Goal: Information Seeking & Learning: Learn about a topic

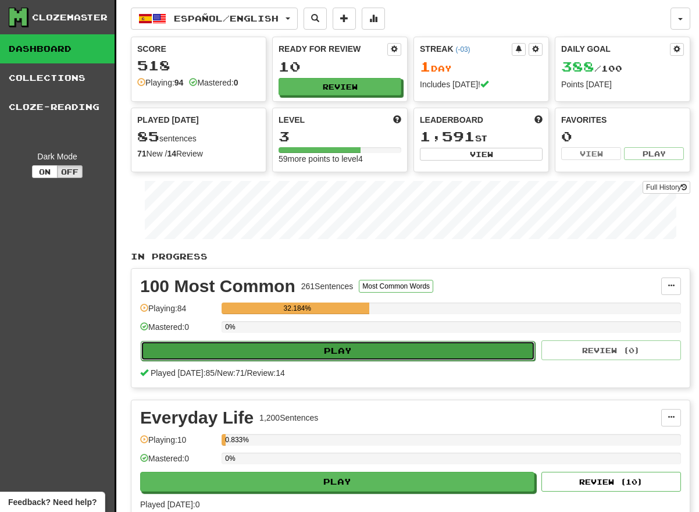
click at [300, 347] on button "Play" at bounding box center [338, 351] width 394 height 20
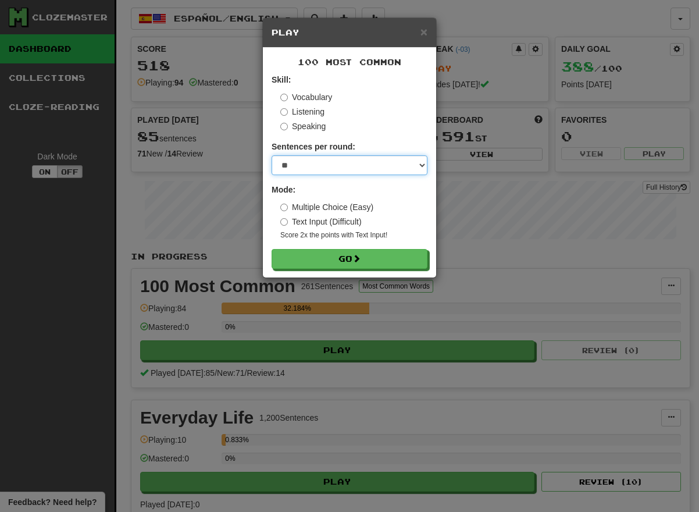
click at [319, 168] on select "* ** ** ** ** ** *** ********" at bounding box center [350, 165] width 156 height 20
select select "**"
click at [272, 155] on select "* ** ** ** ** ** *** ********" at bounding box center [350, 165] width 156 height 20
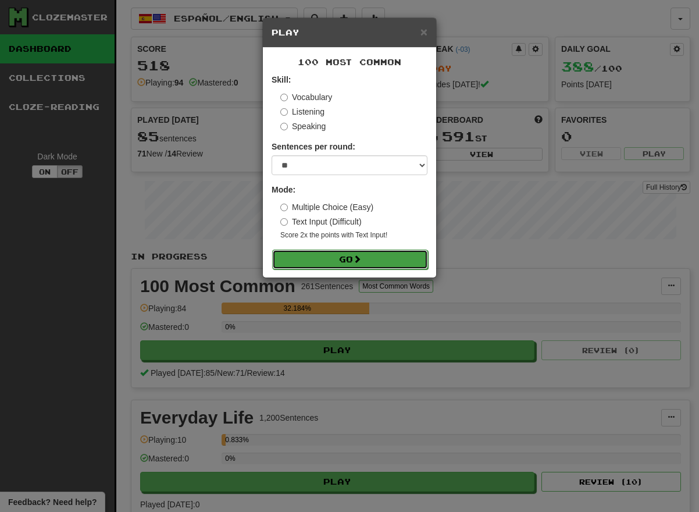
click at [316, 252] on button "Go" at bounding box center [350, 260] width 156 height 20
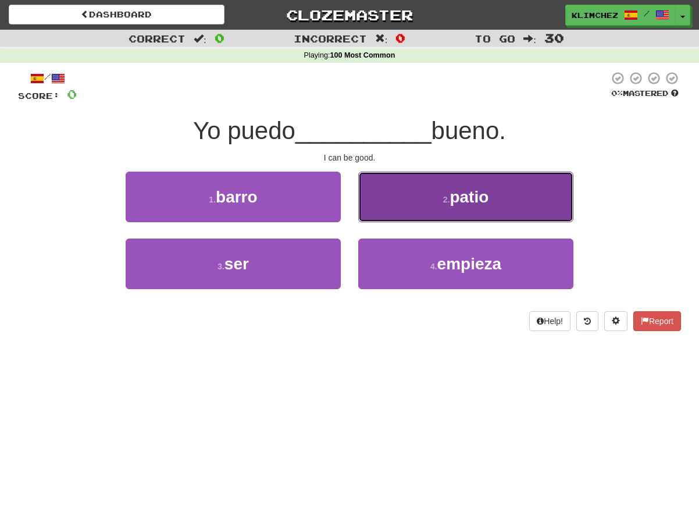
click at [393, 187] on button "2 . patio" at bounding box center [465, 197] width 215 height 51
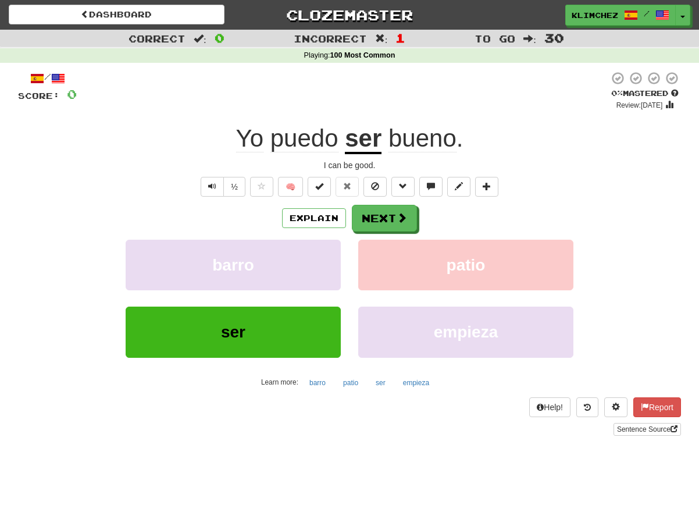
click at [608, 336] on div "ser empieza" at bounding box center [350, 340] width 698 height 67
click at [366, 144] on u "ser" at bounding box center [363, 139] width 37 height 30
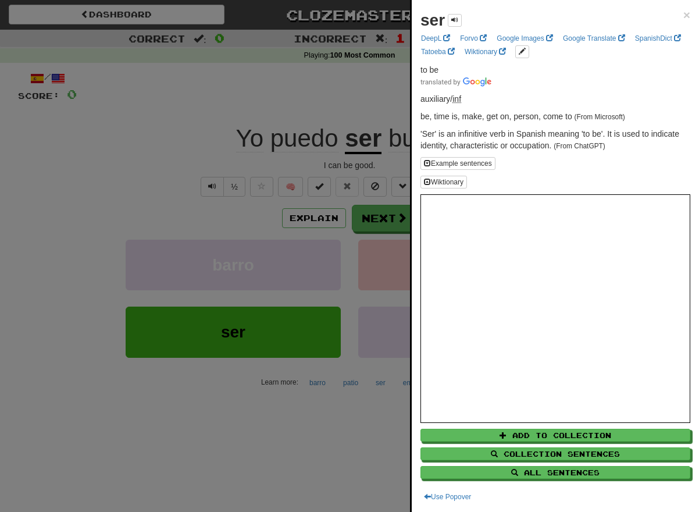
click at [349, 101] on div at bounding box center [349, 256] width 699 height 512
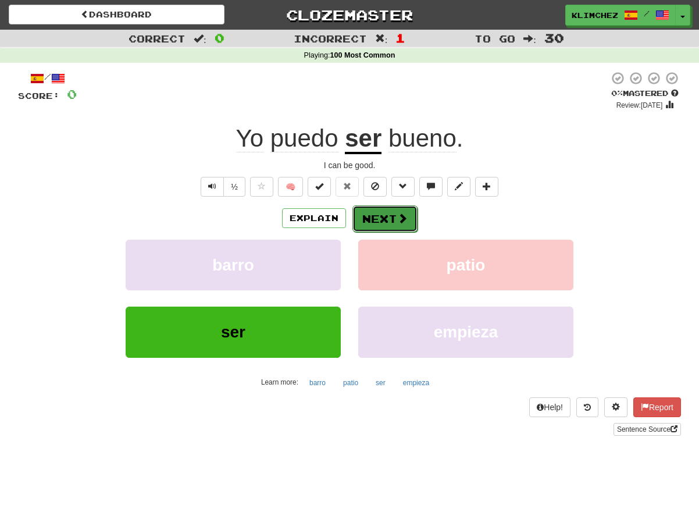
click at [397, 216] on span at bounding box center [402, 218] width 10 height 10
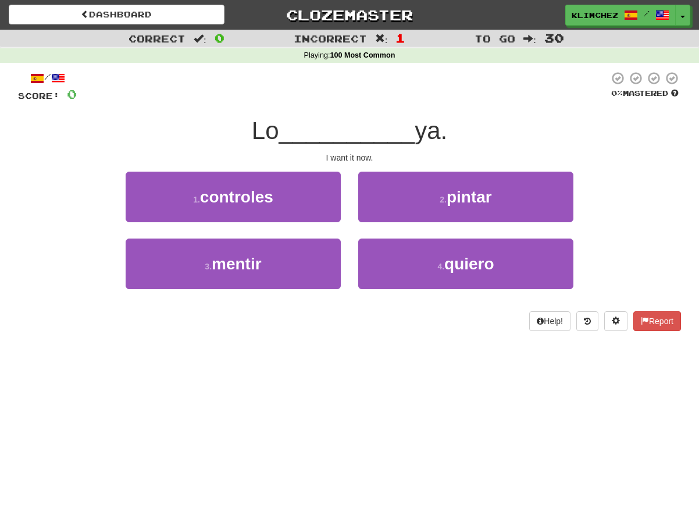
click at [350, 157] on div "I want it now." at bounding box center [349, 158] width 663 height 12
click at [350, 165] on div "/ Score: 0 0 % Mastered Lo __________ ya. I want it now. 1 . controles 2 . pint…" at bounding box center [349, 201] width 663 height 260
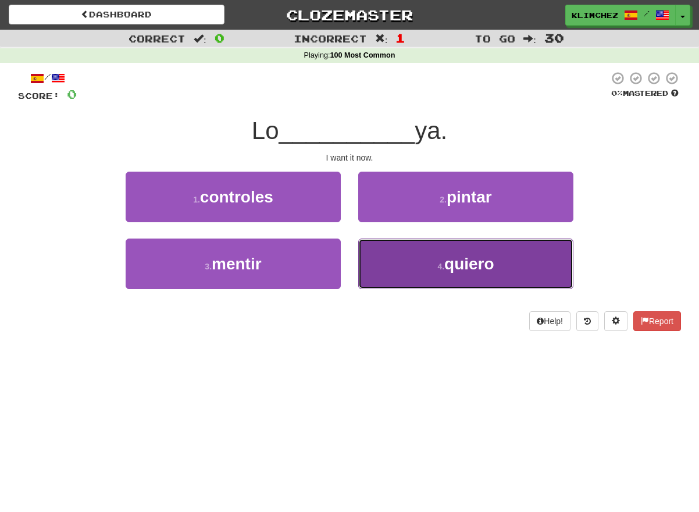
click at [376, 243] on button "4 . quiero" at bounding box center [465, 263] width 215 height 51
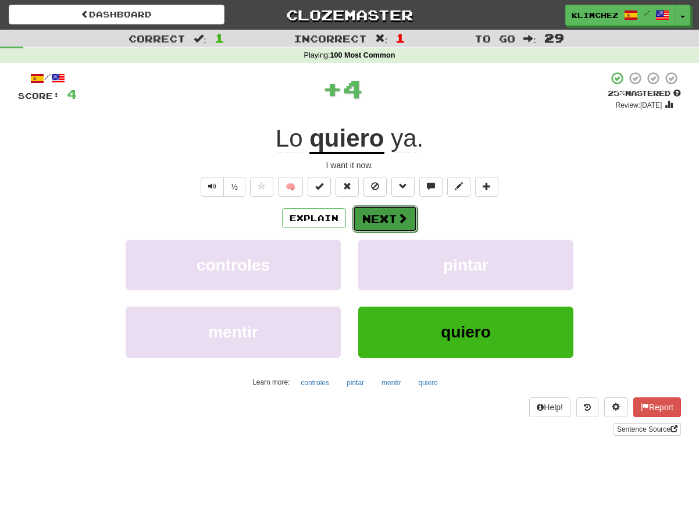
click at [375, 222] on button "Next" at bounding box center [384, 218] width 65 height 27
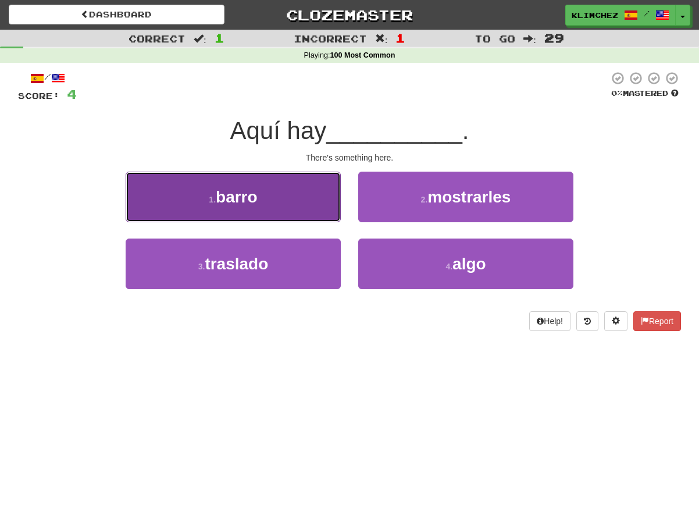
click at [303, 180] on button "1 . barro" at bounding box center [233, 197] width 215 height 51
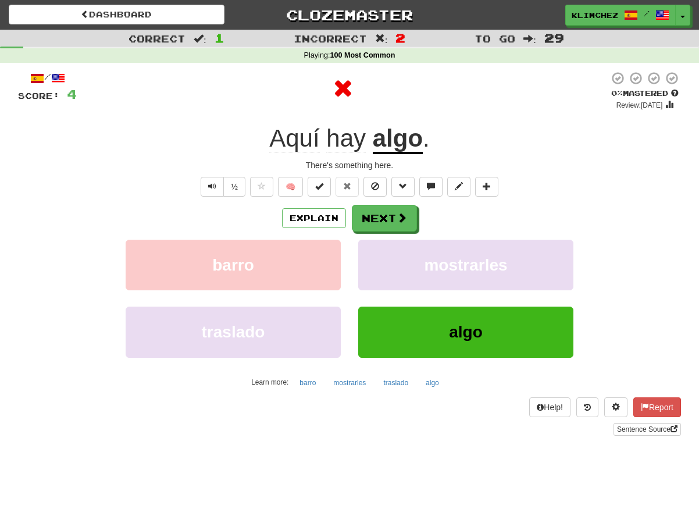
click at [395, 133] on u "algo" at bounding box center [398, 139] width 50 height 30
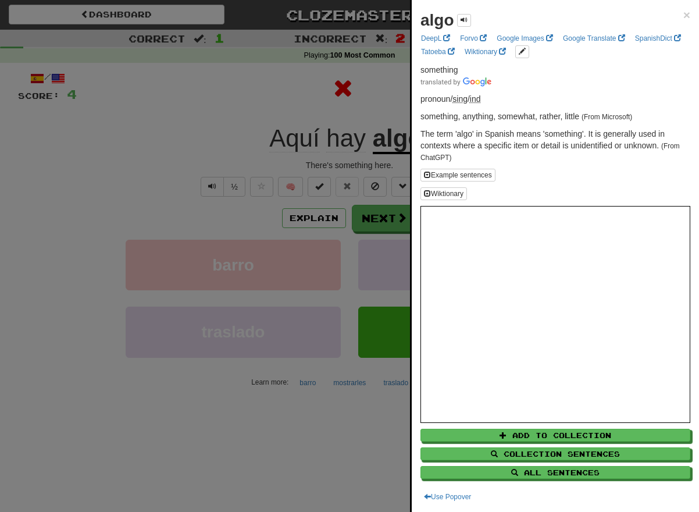
click at [347, 136] on div at bounding box center [349, 256] width 699 height 512
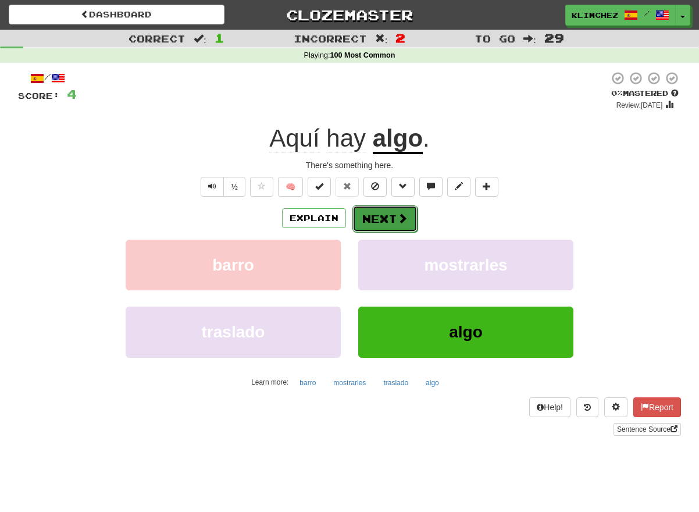
click at [369, 211] on button "Next" at bounding box center [384, 218] width 65 height 27
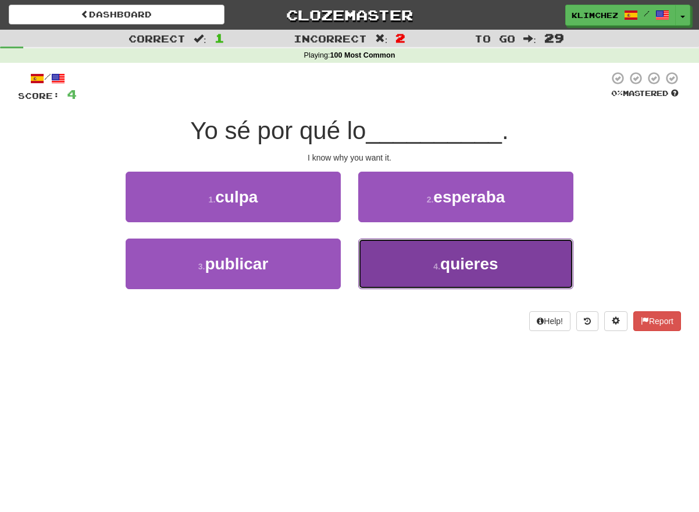
click at [375, 244] on button "4 . quieres" at bounding box center [465, 263] width 215 height 51
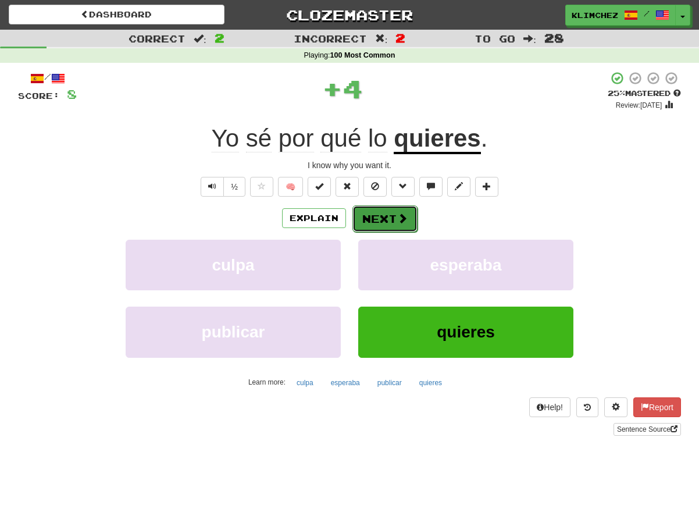
click at [369, 220] on button "Next" at bounding box center [384, 218] width 65 height 27
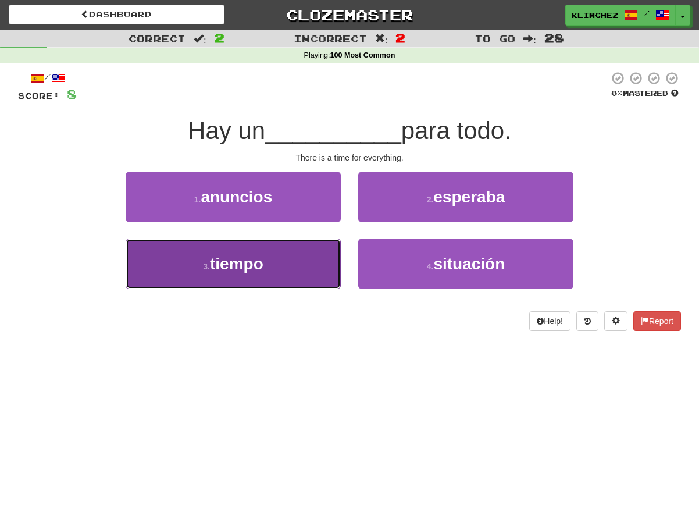
click at [334, 248] on button "3 . tiempo" at bounding box center [233, 263] width 215 height 51
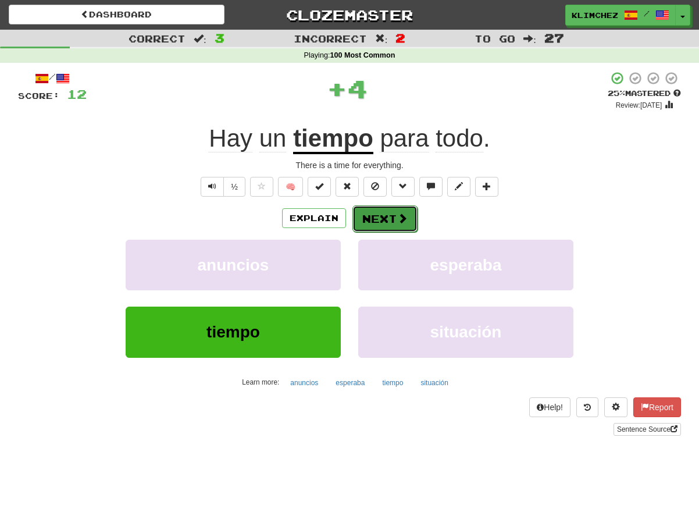
click at [358, 222] on button "Next" at bounding box center [384, 218] width 65 height 27
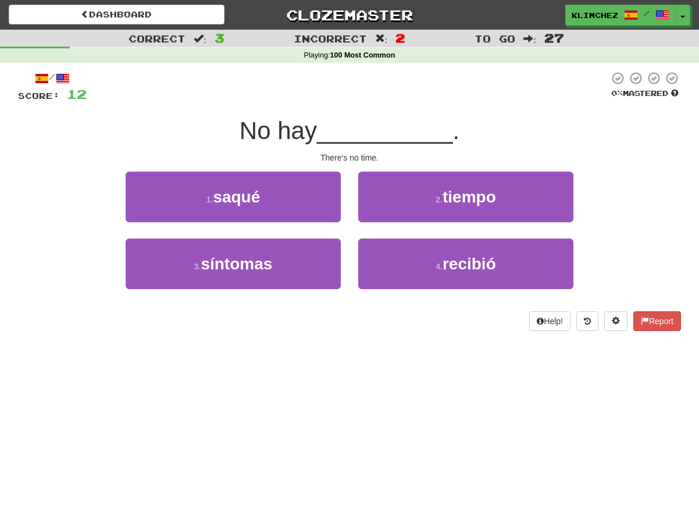
click at [357, 215] on div "2 . tiempo" at bounding box center [466, 205] width 233 height 67
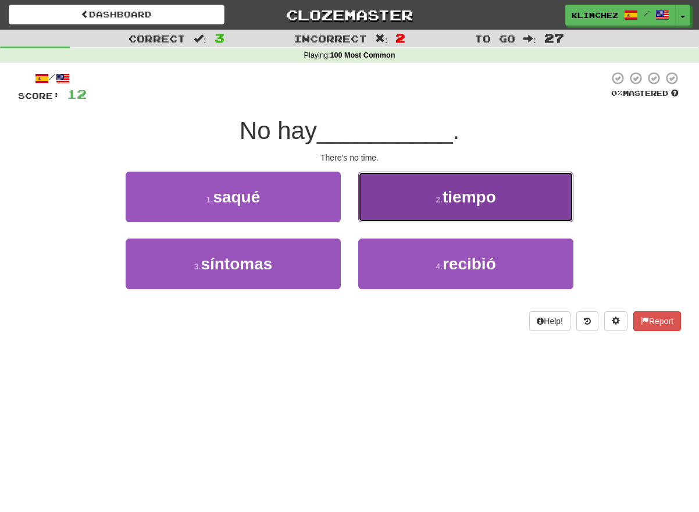
click at [361, 213] on button "2 . tiempo" at bounding box center [465, 197] width 215 height 51
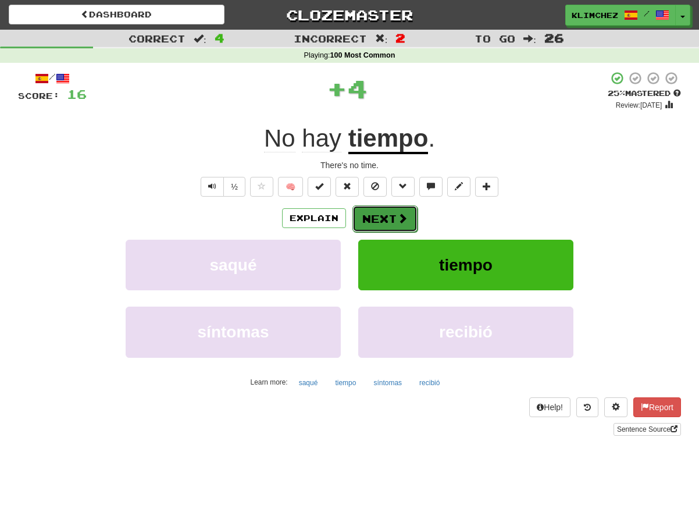
click at [360, 220] on button "Next" at bounding box center [384, 218] width 65 height 27
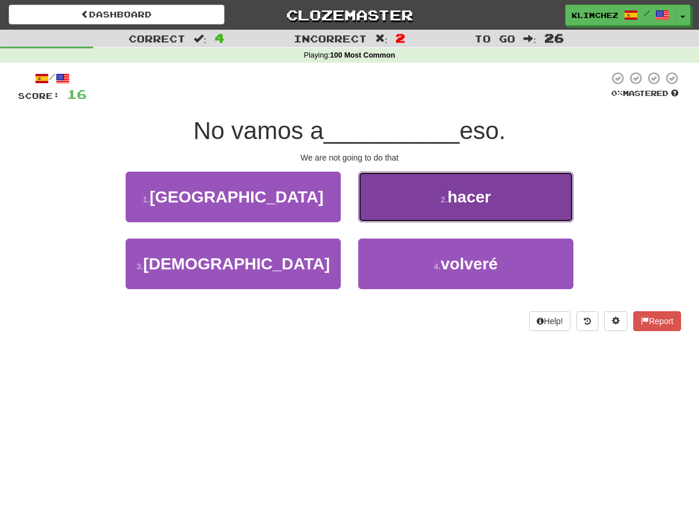
click at [364, 213] on button "2 . hacer" at bounding box center [465, 197] width 215 height 51
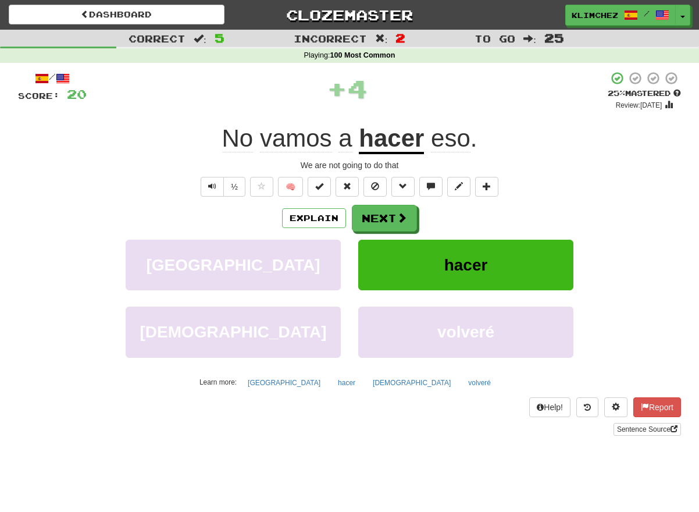
click at [316, 159] on div "We are not going to do that" at bounding box center [349, 165] width 663 height 12
click at [380, 216] on button "Next" at bounding box center [384, 218] width 65 height 27
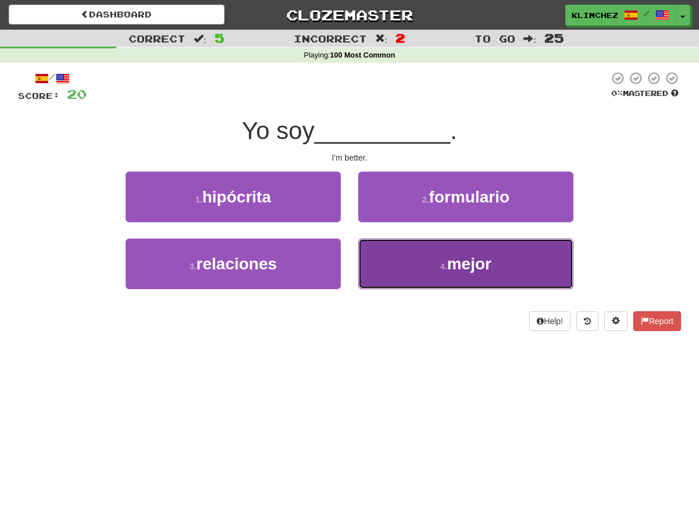
click at [368, 240] on button "4 . mejor" at bounding box center [465, 263] width 215 height 51
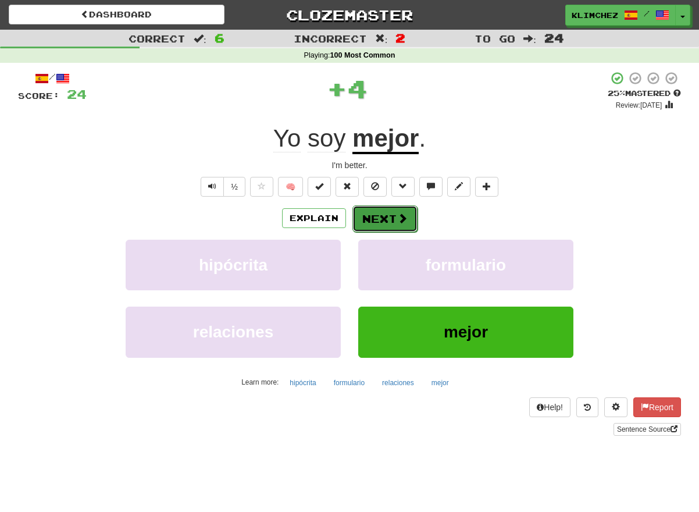
click at [366, 221] on button "Next" at bounding box center [384, 218] width 65 height 27
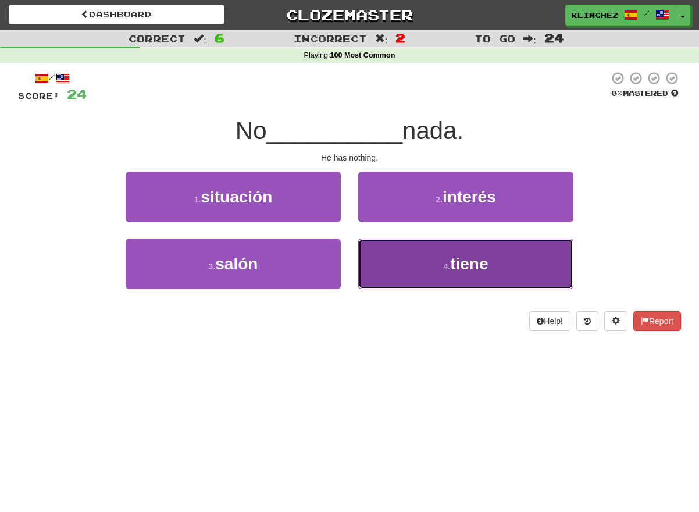
click at [364, 277] on button "4 . tiene" at bounding box center [465, 263] width 215 height 51
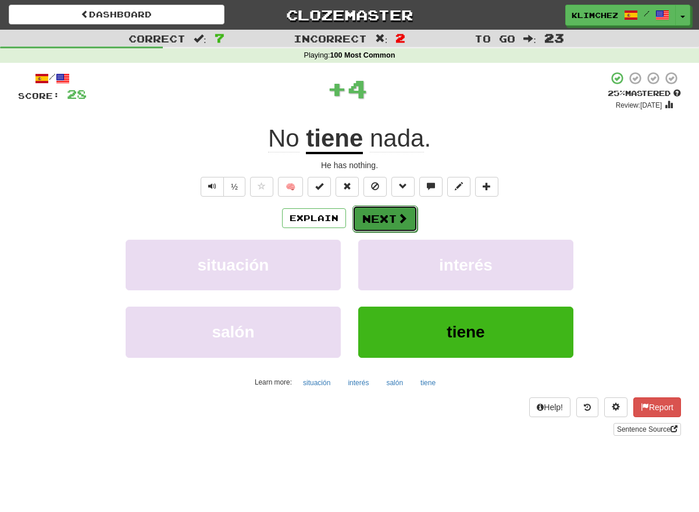
click at [362, 227] on button "Next" at bounding box center [384, 218] width 65 height 27
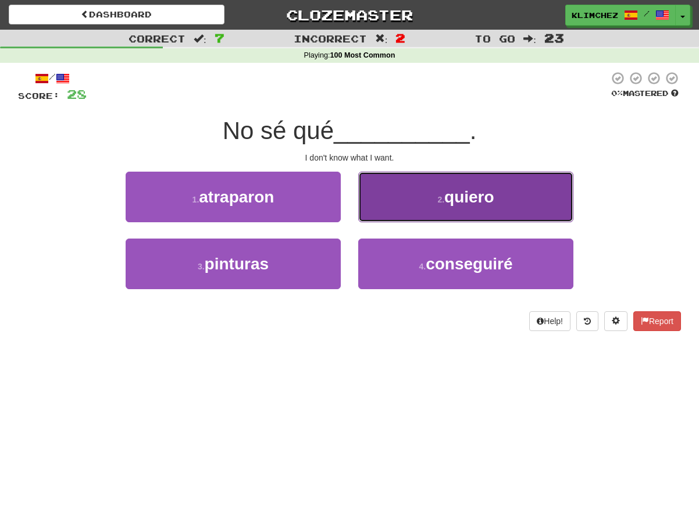
click at [361, 212] on button "2 . quiero" at bounding box center [465, 197] width 215 height 51
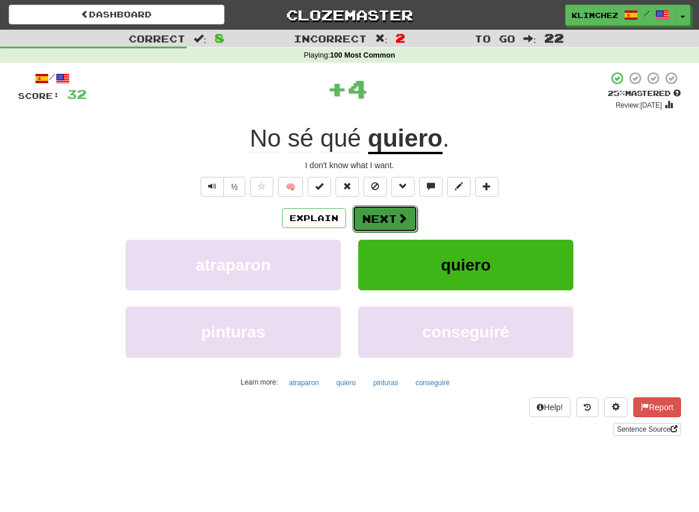
click at [362, 214] on button "Next" at bounding box center [384, 218] width 65 height 27
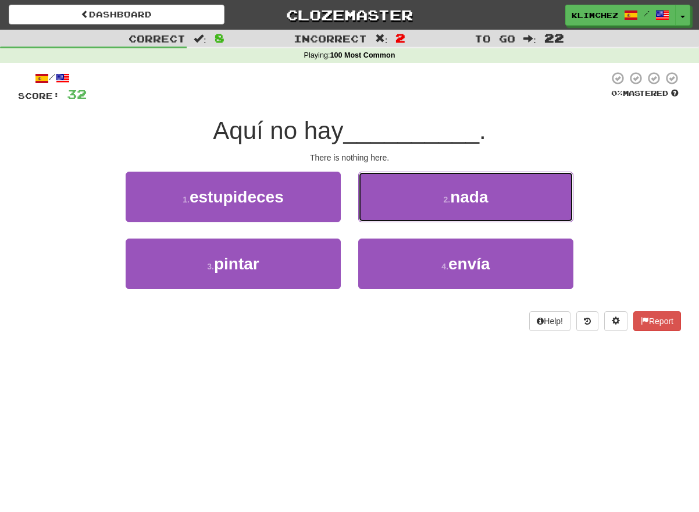
drag, startPoint x: 365, startPoint y: 207, endPoint x: 353, endPoint y: 227, distance: 22.9
click at [353, 227] on div "2 . nada" at bounding box center [466, 205] width 233 height 67
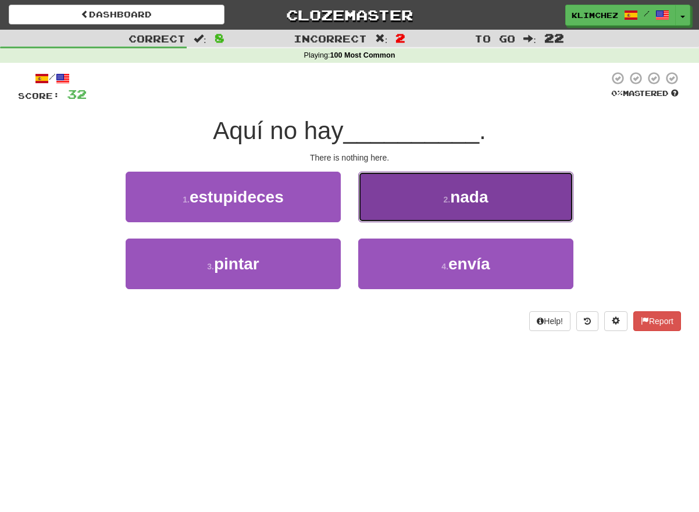
click at [370, 204] on button "2 . nada" at bounding box center [465, 197] width 215 height 51
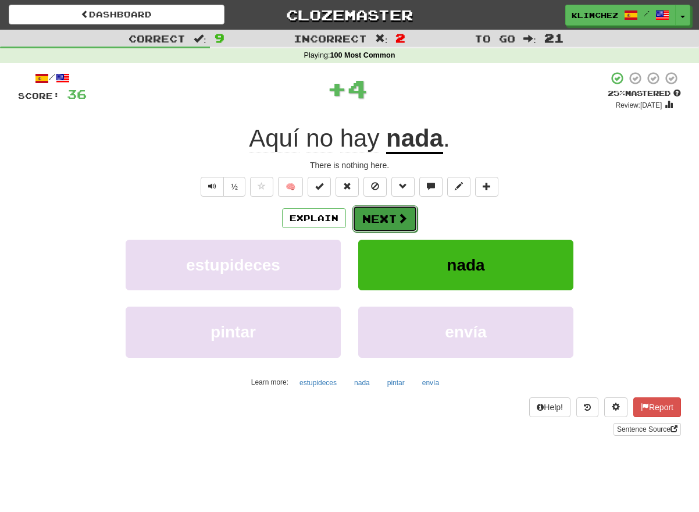
click at [368, 213] on button "Next" at bounding box center [384, 218] width 65 height 27
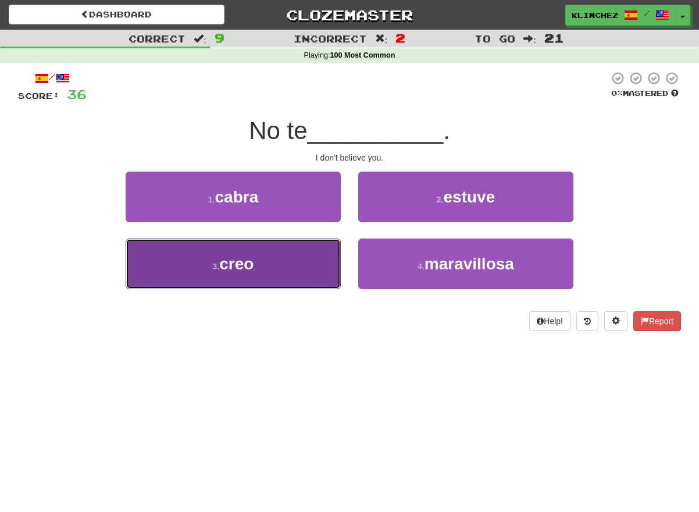
click at [335, 249] on button "3 . creo" at bounding box center [233, 263] width 215 height 51
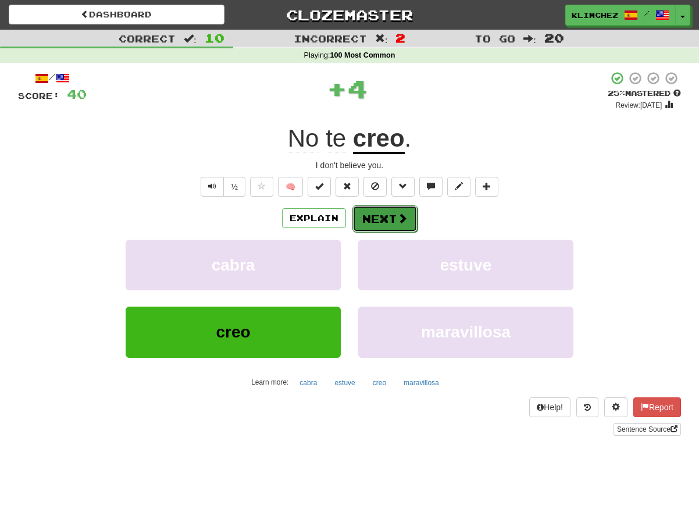
click at [358, 225] on button "Next" at bounding box center [384, 218] width 65 height 27
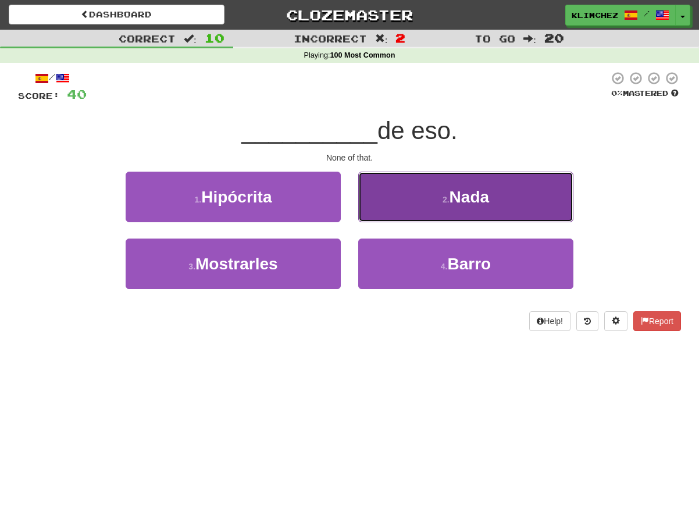
click at [364, 215] on button "2 . Nada" at bounding box center [465, 197] width 215 height 51
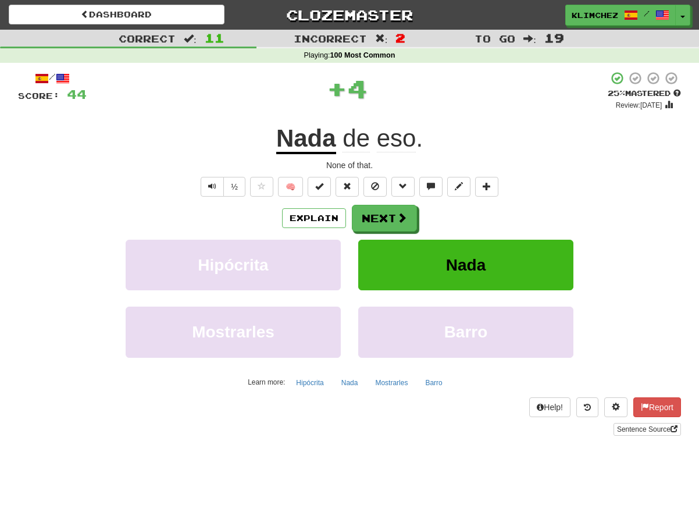
click at [332, 148] on u "Nada" at bounding box center [306, 139] width 60 height 30
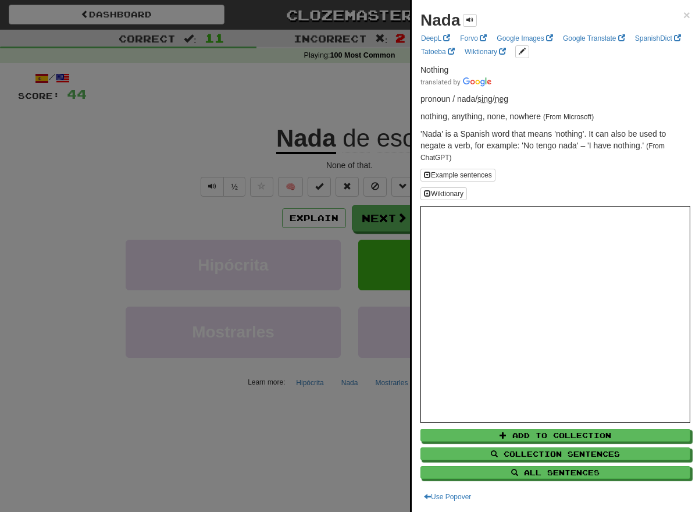
click at [336, 151] on div at bounding box center [349, 256] width 699 height 512
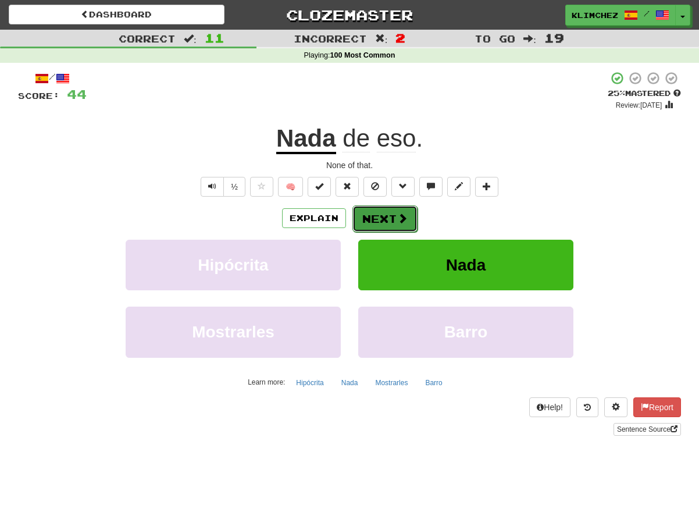
click at [383, 222] on button "Next" at bounding box center [384, 218] width 65 height 27
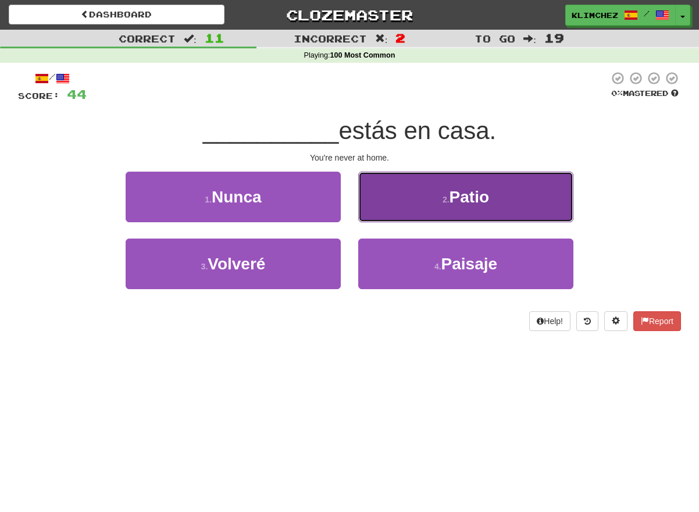
click at [373, 208] on button "2 . Patio" at bounding box center [465, 197] width 215 height 51
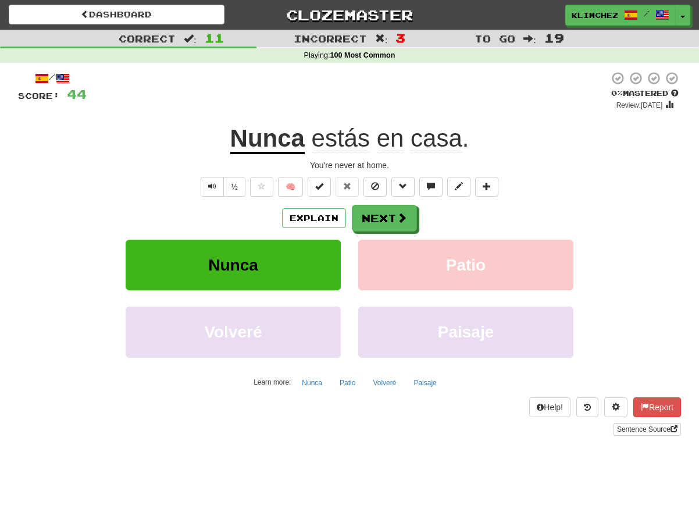
click at [285, 140] on u "Nunca" at bounding box center [267, 139] width 74 height 30
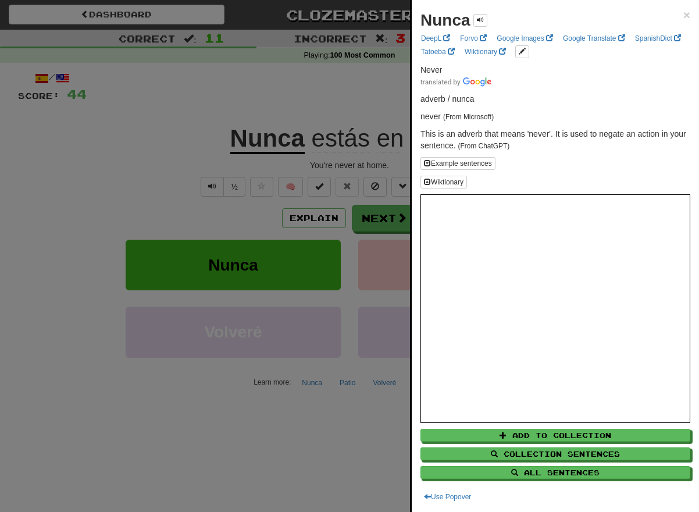
click at [293, 111] on div at bounding box center [349, 256] width 699 height 512
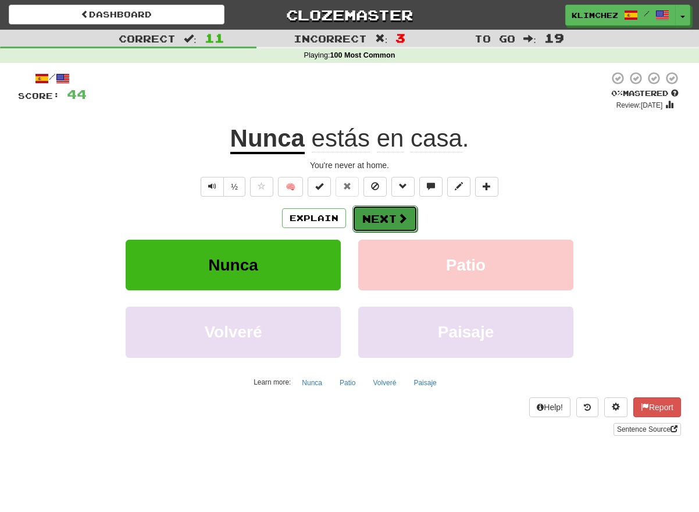
click at [383, 221] on button "Next" at bounding box center [384, 218] width 65 height 27
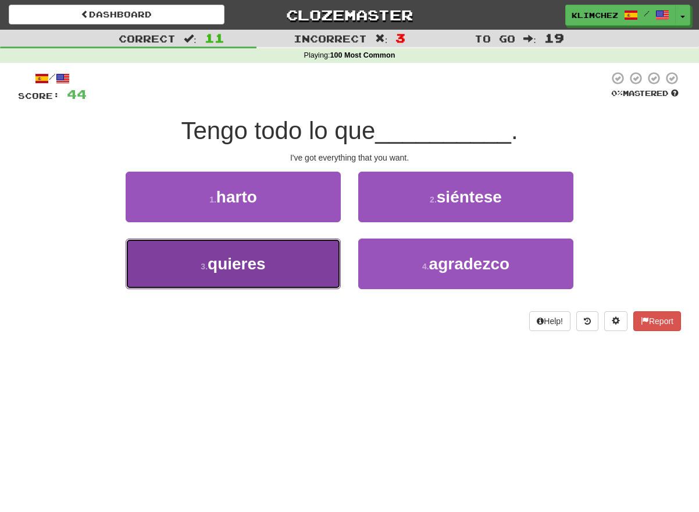
click at [327, 254] on button "3 . quieres" at bounding box center [233, 263] width 215 height 51
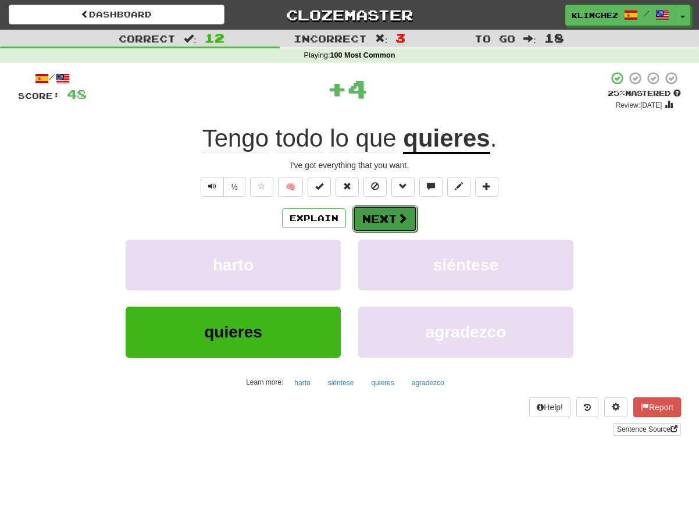
click at [361, 221] on button "Next" at bounding box center [384, 218] width 65 height 27
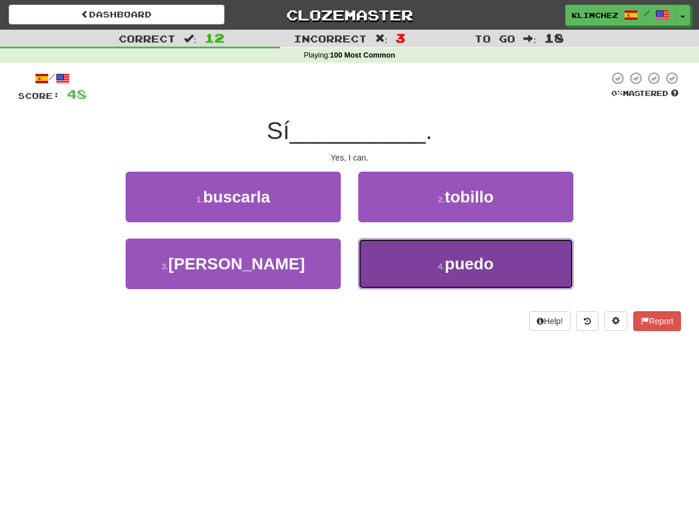
click at [370, 254] on button "4 . puedo" at bounding box center [465, 263] width 215 height 51
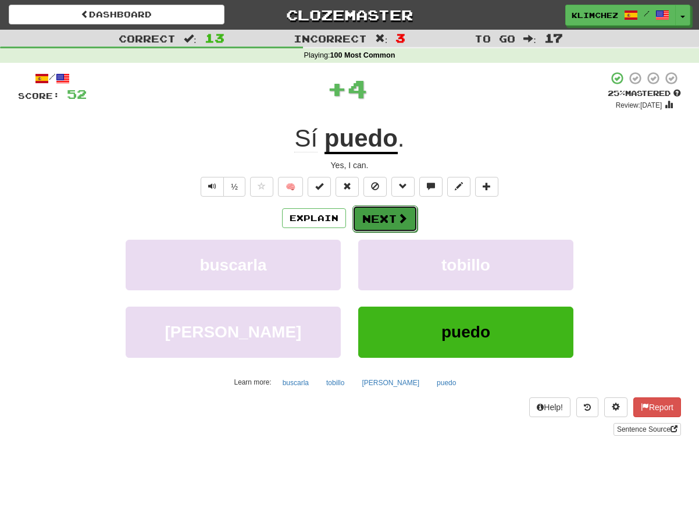
click at [358, 215] on button "Next" at bounding box center [384, 218] width 65 height 27
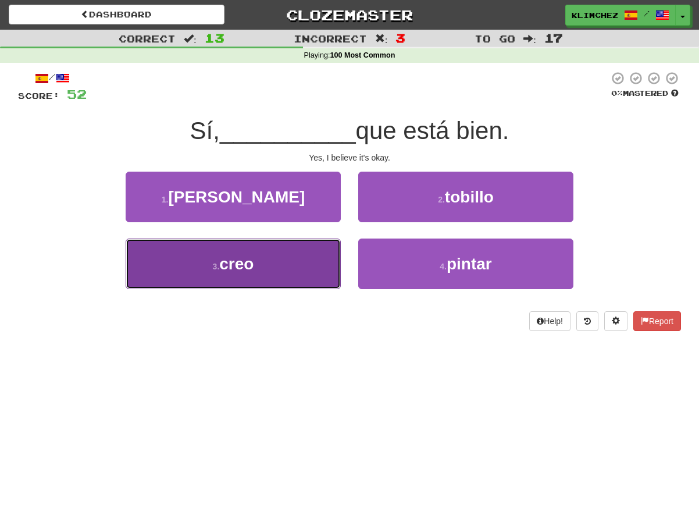
click at [331, 255] on button "3 . creo" at bounding box center [233, 263] width 215 height 51
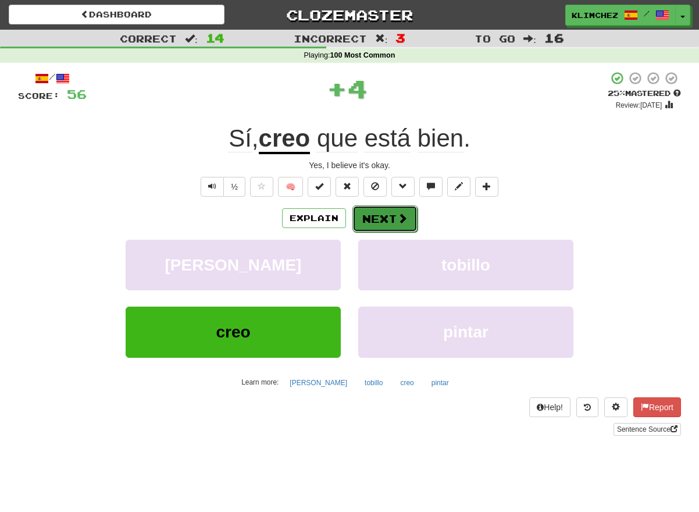
click at [364, 220] on button "Next" at bounding box center [384, 218] width 65 height 27
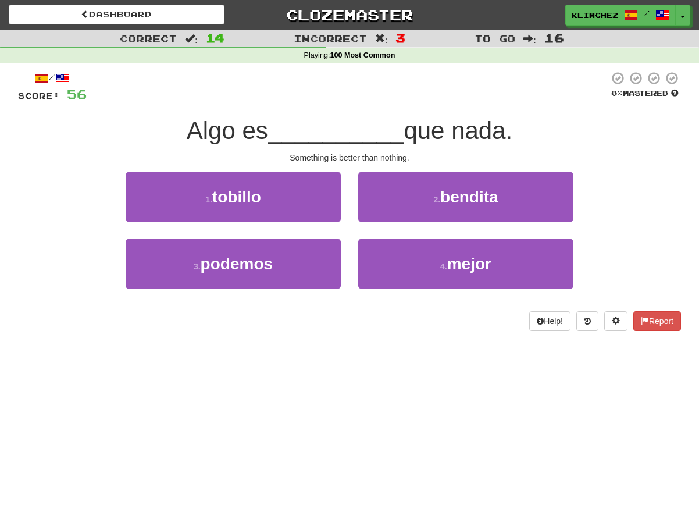
click at [346, 226] on div "1 . tobillo" at bounding box center [233, 205] width 233 height 67
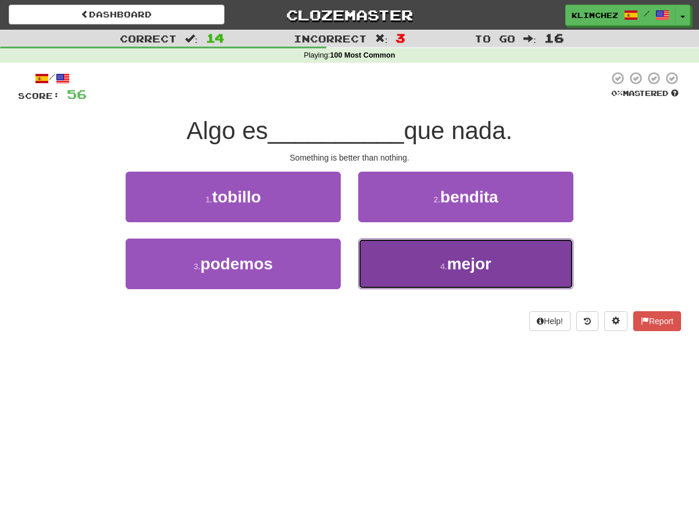
click at [393, 275] on button "4 . mejor" at bounding box center [465, 263] width 215 height 51
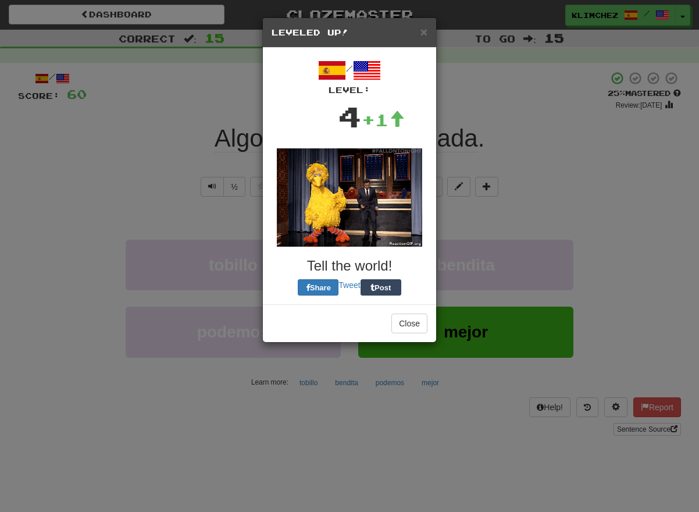
click at [374, 227] on div "/ Level: 4 +1 Tell the world! Share Tweet Post" at bounding box center [350, 175] width 156 height 239
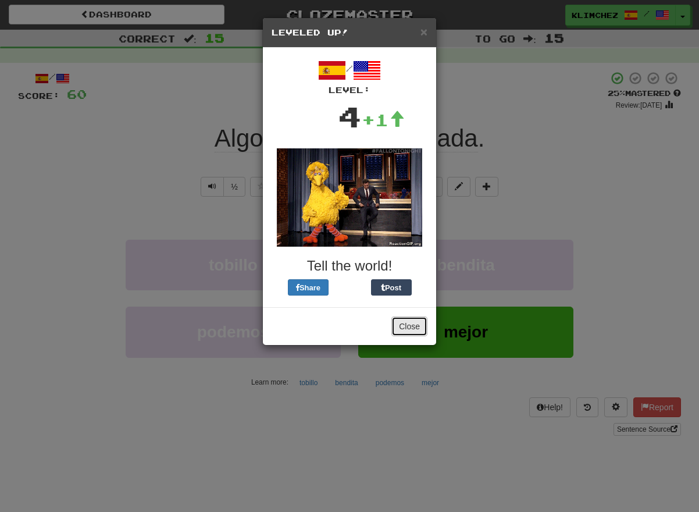
click at [418, 335] on button "Close" at bounding box center [409, 326] width 36 height 20
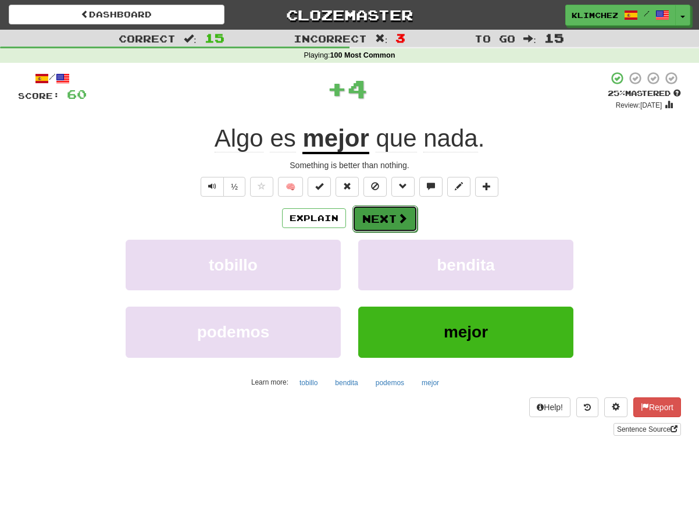
click at [400, 217] on span at bounding box center [402, 218] width 10 height 10
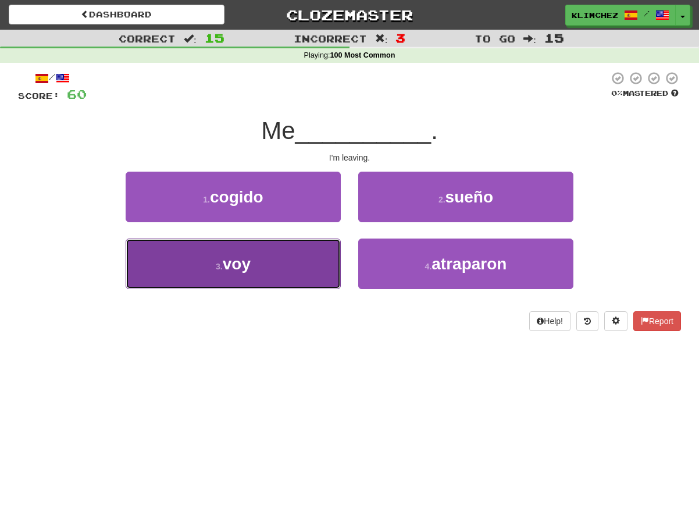
click at [333, 250] on button "3 . voy" at bounding box center [233, 263] width 215 height 51
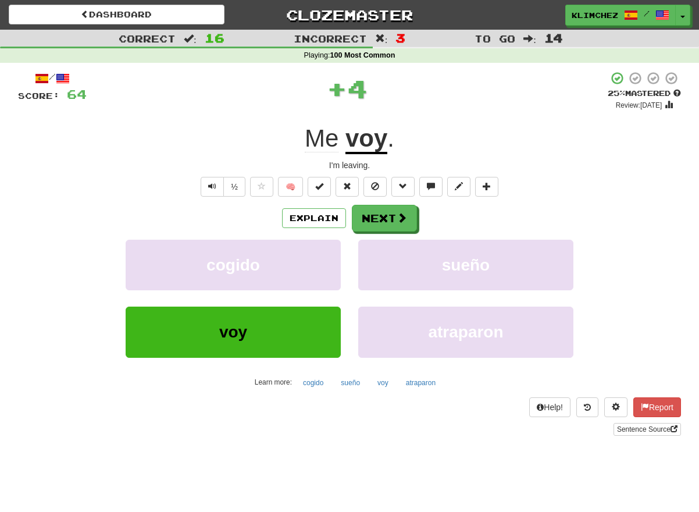
click at [369, 142] on u "voy" at bounding box center [366, 139] width 42 height 30
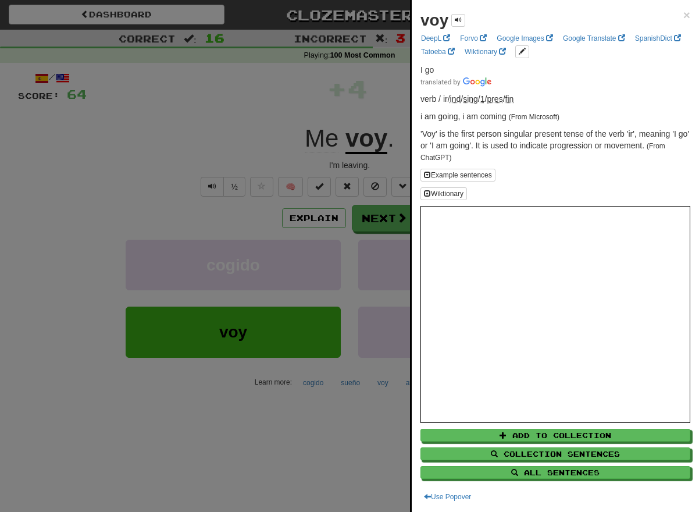
click at [338, 149] on div at bounding box center [349, 256] width 699 height 512
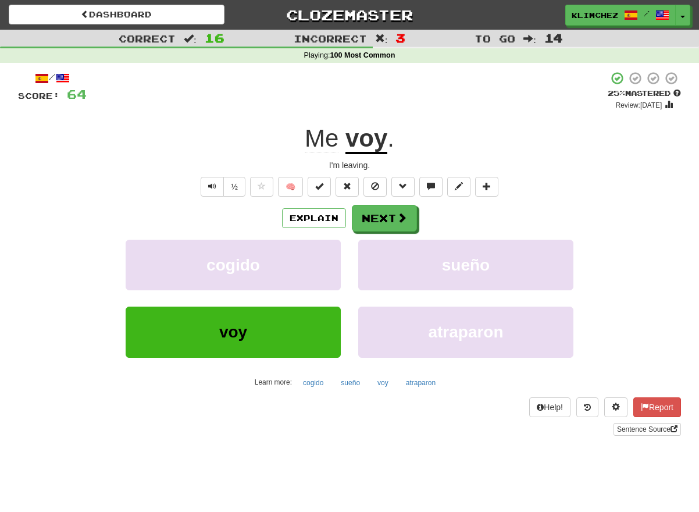
click at [322, 144] on span "Me" at bounding box center [322, 138] width 34 height 28
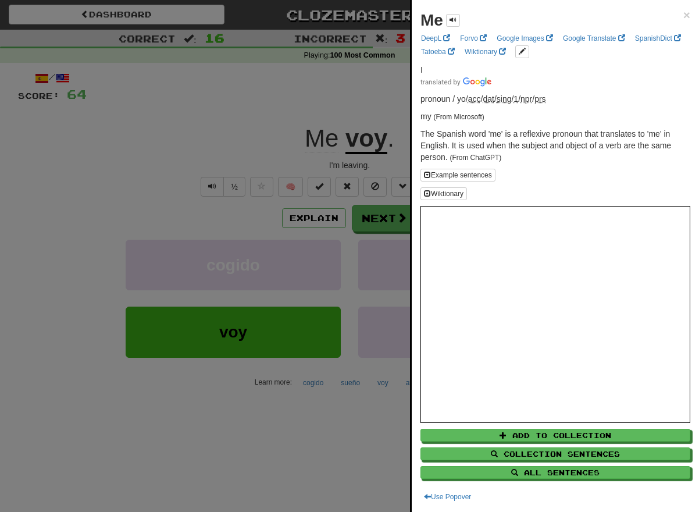
click at [291, 144] on div at bounding box center [349, 256] width 699 height 512
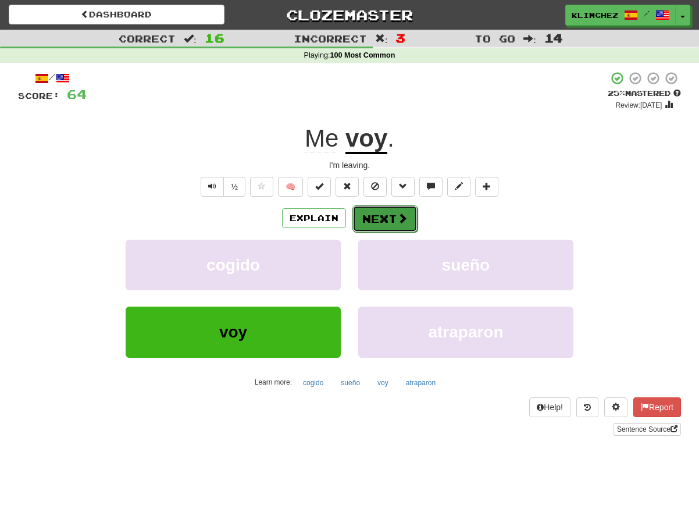
click at [373, 213] on button "Next" at bounding box center [384, 218] width 65 height 27
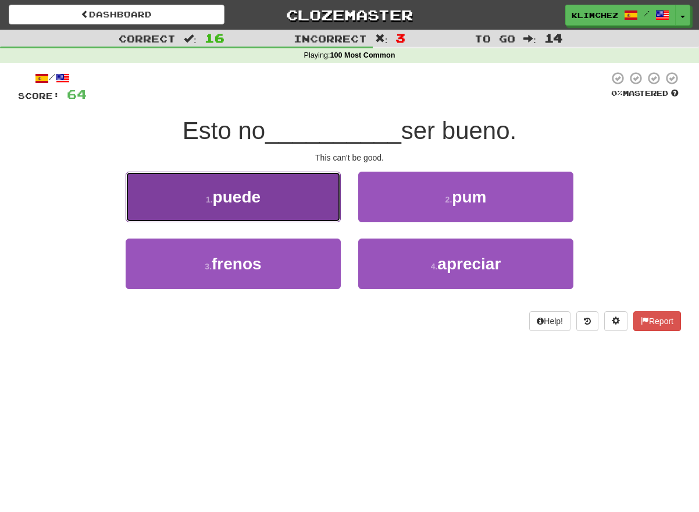
click at [320, 200] on button "1 . puede" at bounding box center [233, 197] width 215 height 51
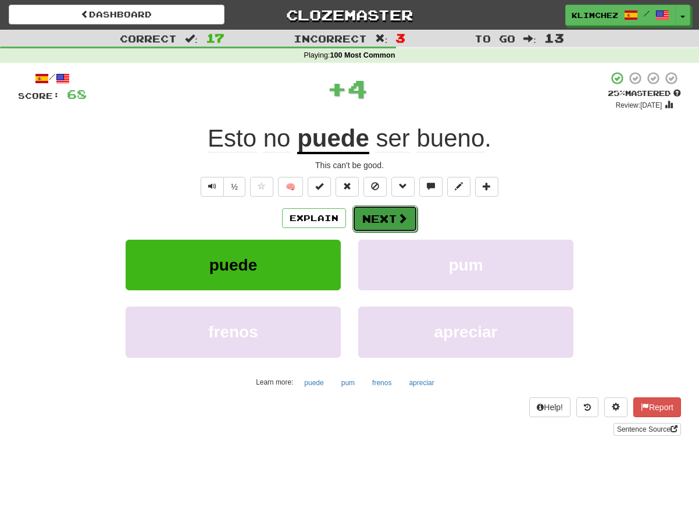
click at [377, 219] on button "Next" at bounding box center [384, 218] width 65 height 27
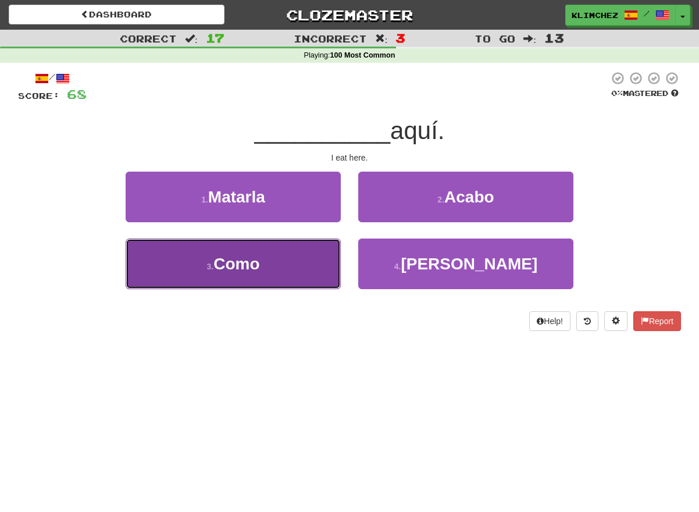
click at [339, 245] on button "3 . Como" at bounding box center [233, 263] width 215 height 51
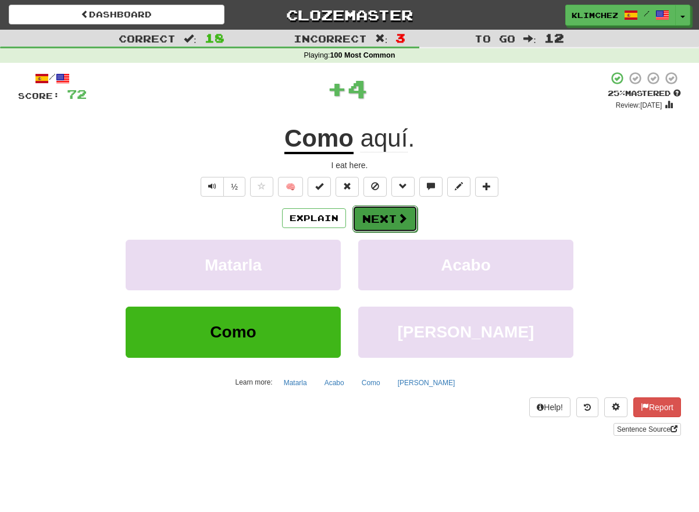
click at [367, 215] on button "Next" at bounding box center [384, 218] width 65 height 27
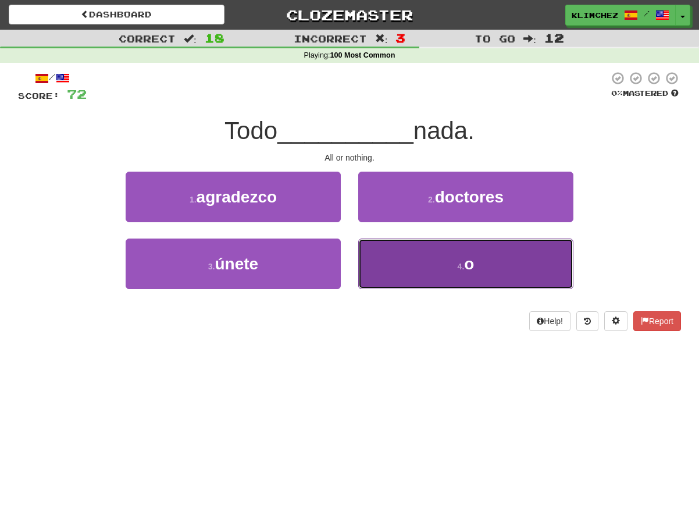
click at [366, 243] on button "4 . o" at bounding box center [465, 263] width 215 height 51
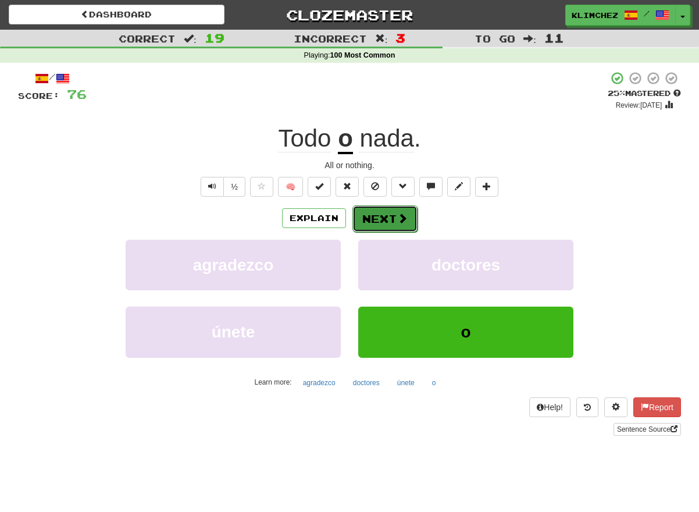
click at [360, 220] on button "Next" at bounding box center [384, 218] width 65 height 27
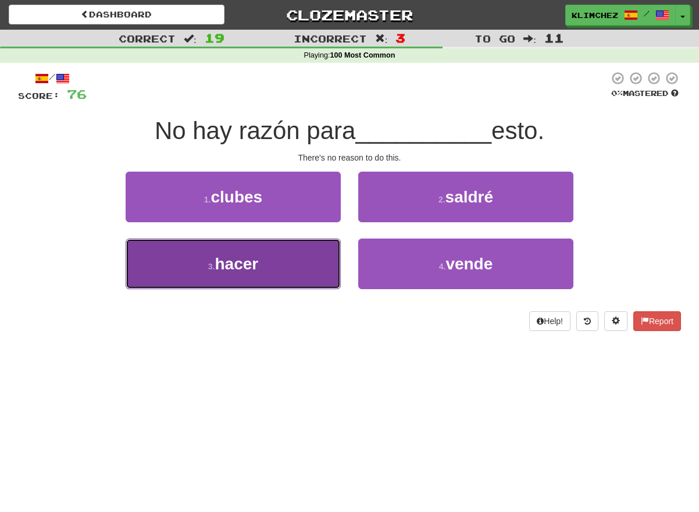
click at [329, 241] on button "3 . hacer" at bounding box center [233, 263] width 215 height 51
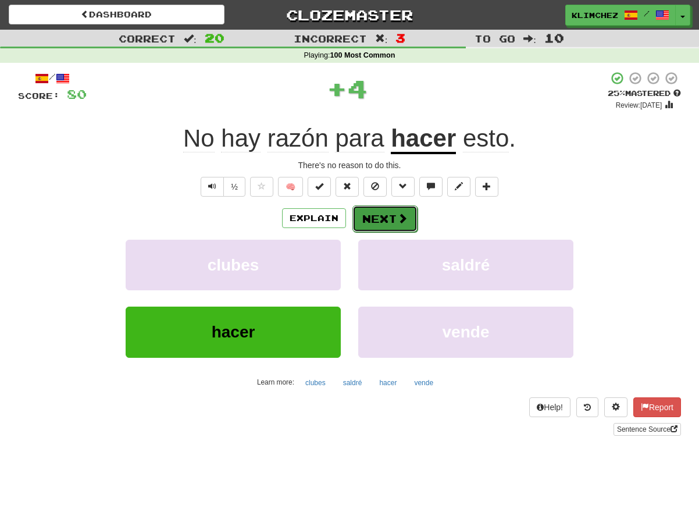
click at [362, 215] on button "Next" at bounding box center [384, 218] width 65 height 27
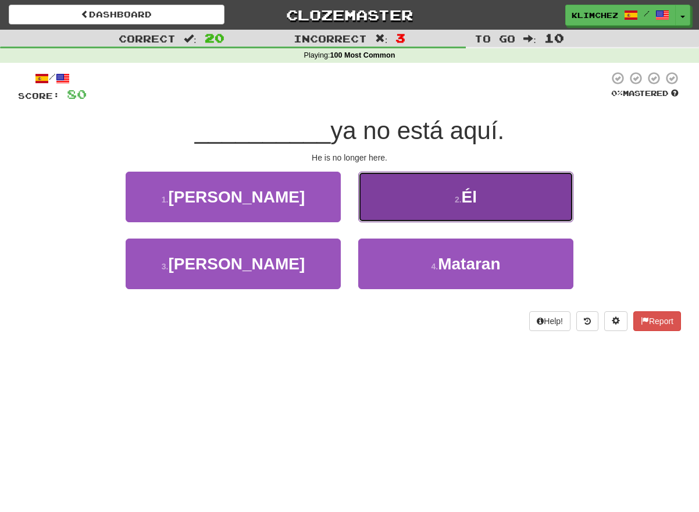
click at [368, 213] on button "2 . Él" at bounding box center [465, 197] width 215 height 51
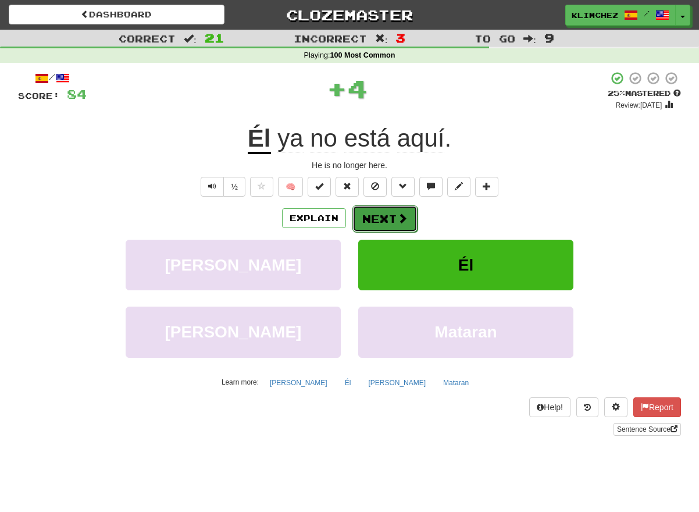
click at [361, 223] on button "Next" at bounding box center [384, 218] width 65 height 27
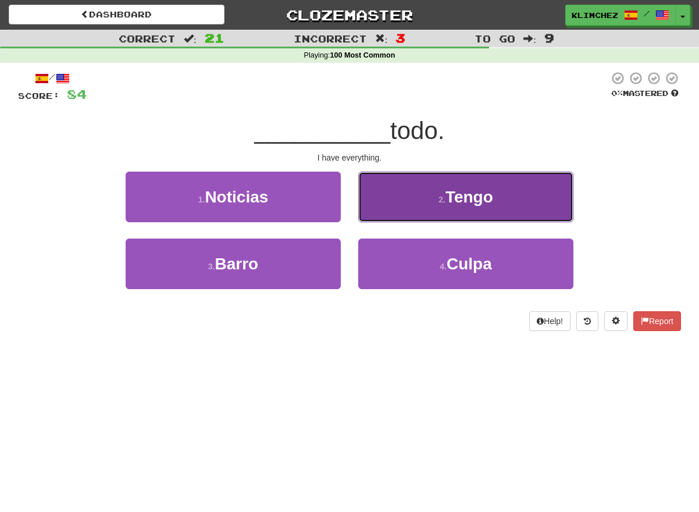
click at [366, 201] on button "2 . Tengo" at bounding box center [465, 197] width 215 height 51
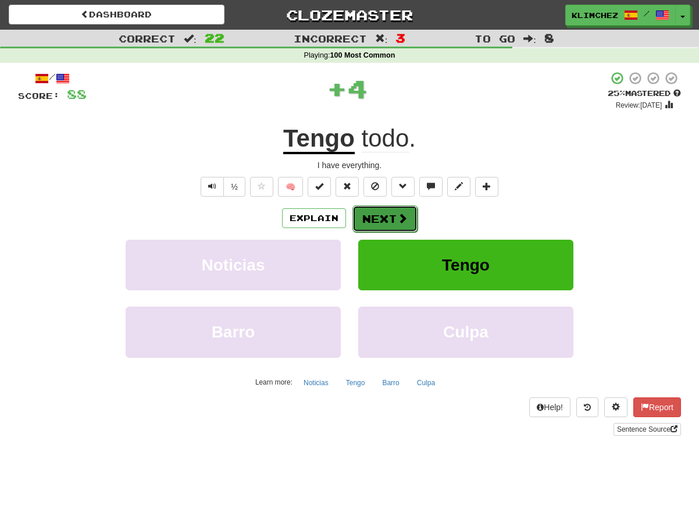
click at [367, 212] on button "Next" at bounding box center [384, 218] width 65 height 27
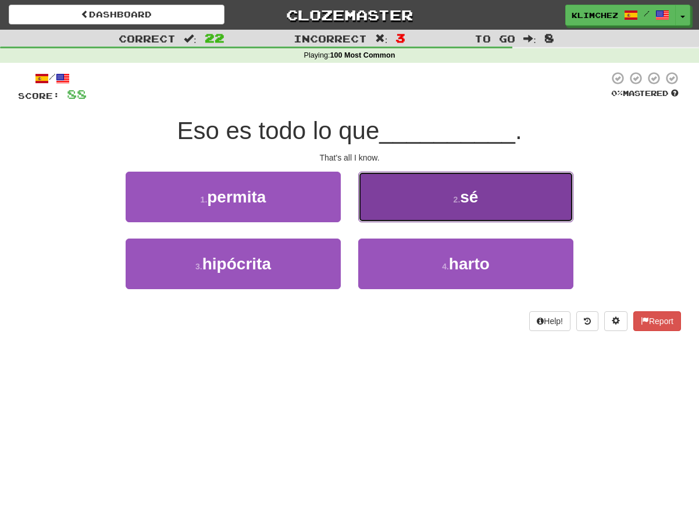
click at [361, 218] on button "2 . sé" at bounding box center [465, 197] width 215 height 51
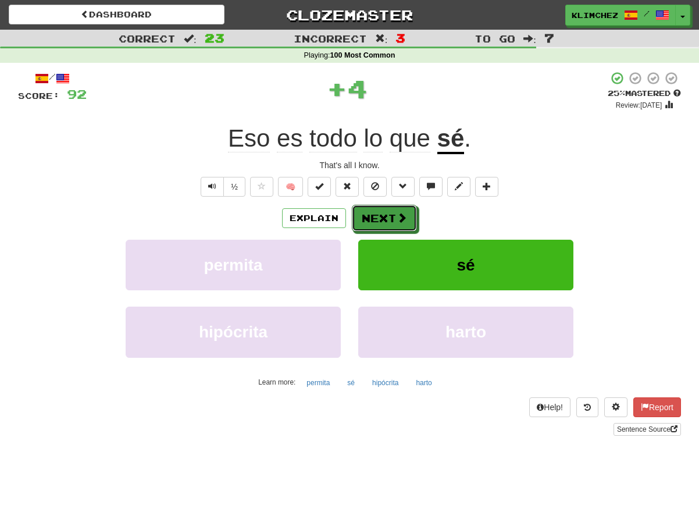
click at [361, 218] on button "Next" at bounding box center [384, 218] width 65 height 27
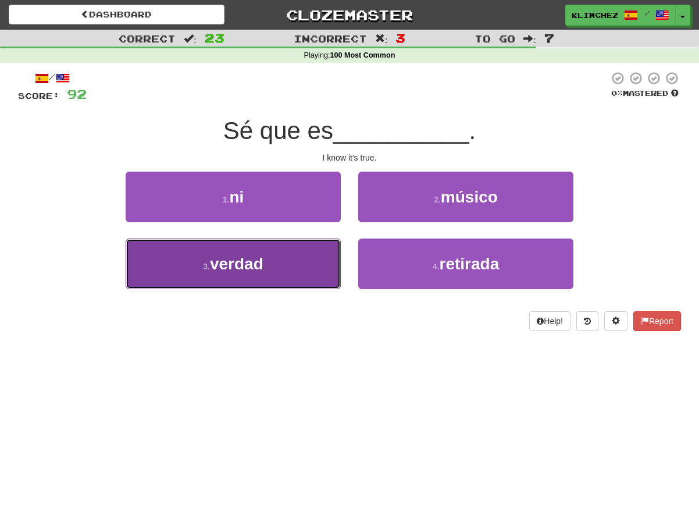
click at [332, 241] on button "3 . verdad" at bounding box center [233, 263] width 215 height 51
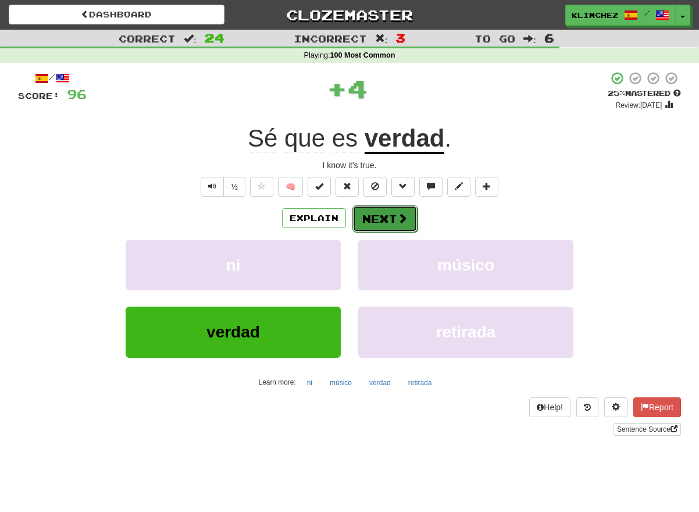
click at [358, 215] on button "Next" at bounding box center [384, 218] width 65 height 27
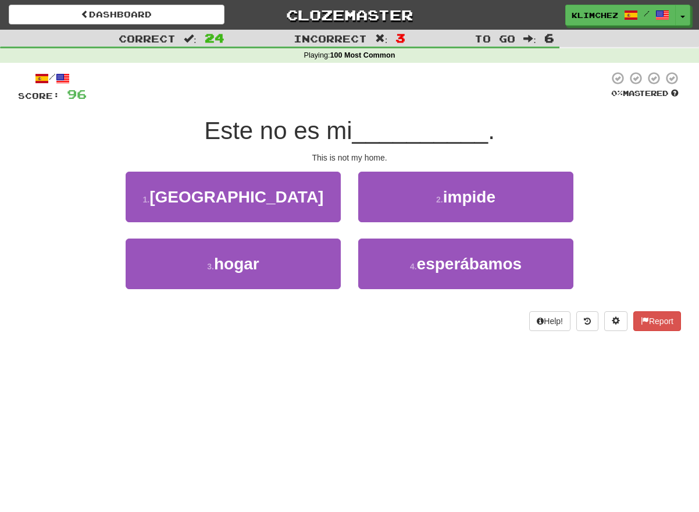
click at [346, 223] on div "1 . bretaña" at bounding box center [233, 205] width 233 height 67
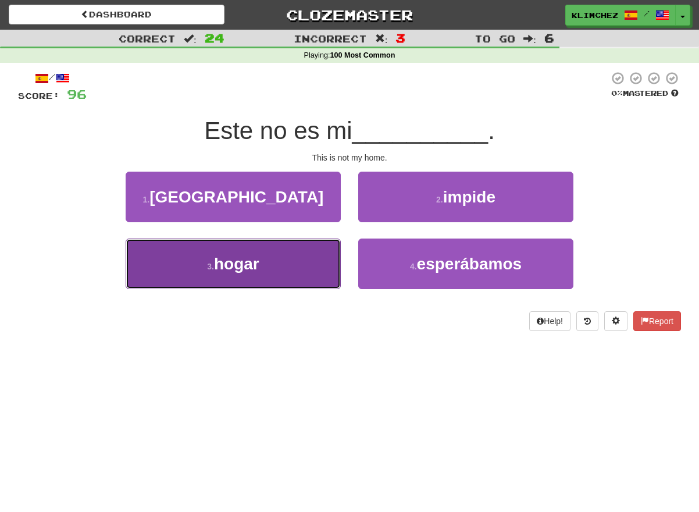
click at [334, 246] on button "3 . hogar" at bounding box center [233, 263] width 215 height 51
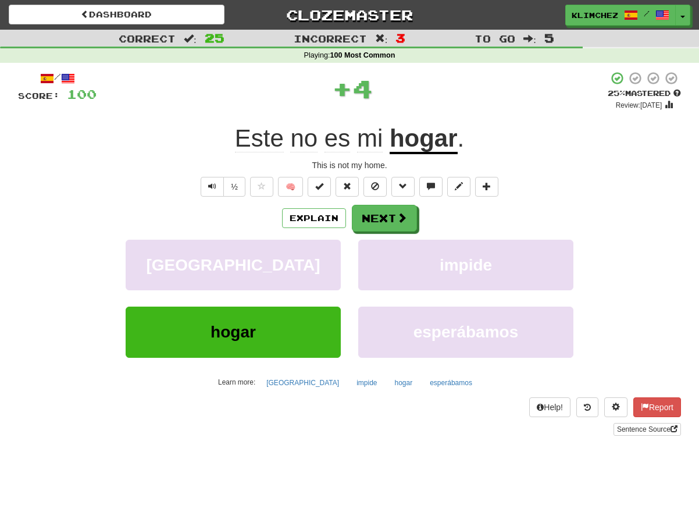
click at [408, 147] on u "hogar" at bounding box center [424, 139] width 68 height 30
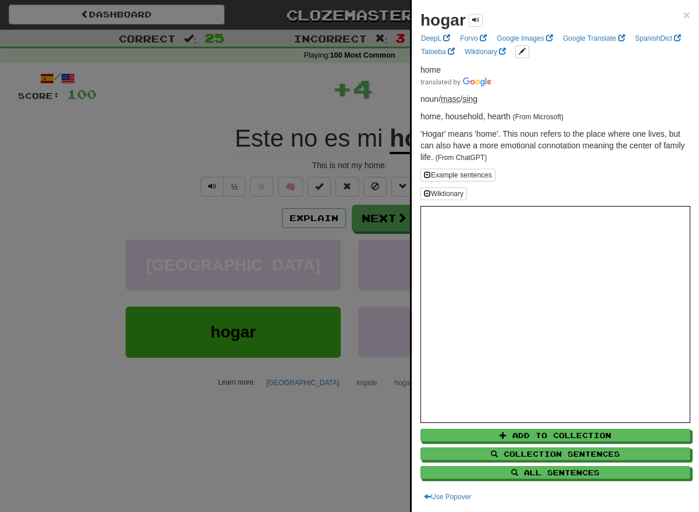
click at [380, 118] on div at bounding box center [349, 256] width 699 height 512
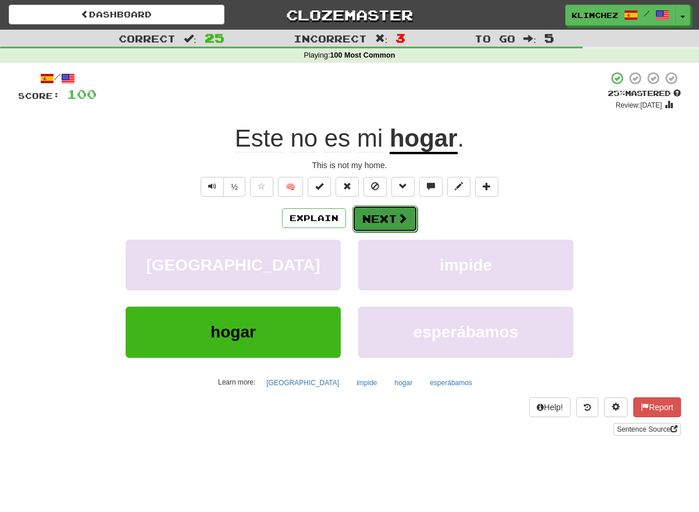
click at [393, 224] on button "Next" at bounding box center [384, 218] width 65 height 27
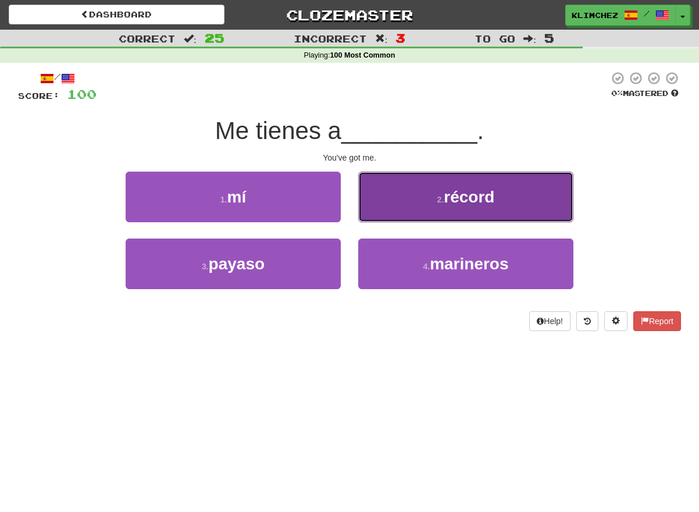
click at [379, 204] on button "2 . récord" at bounding box center [465, 197] width 215 height 51
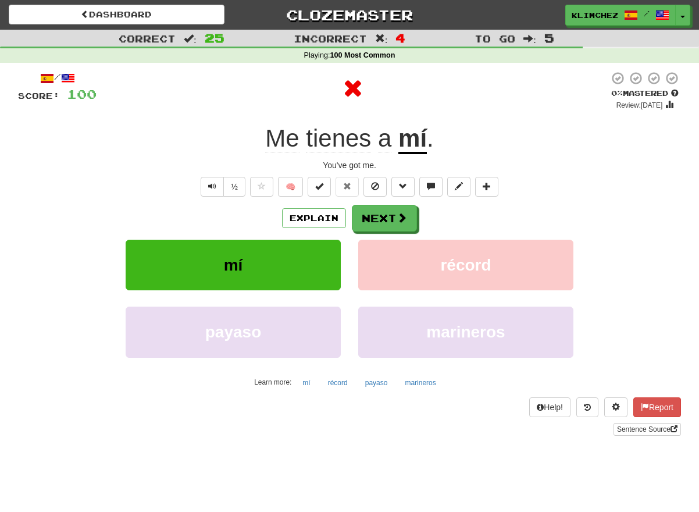
click at [378, 144] on span "tienes" at bounding box center [384, 138] width 13 height 28
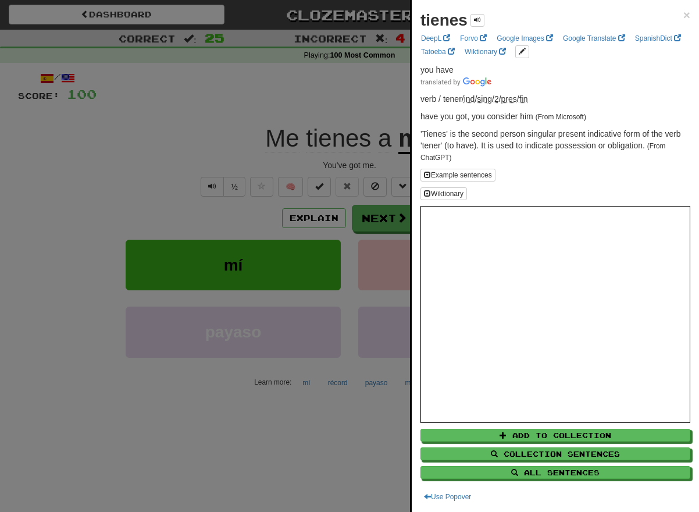
click at [283, 136] on div at bounding box center [349, 256] width 699 height 512
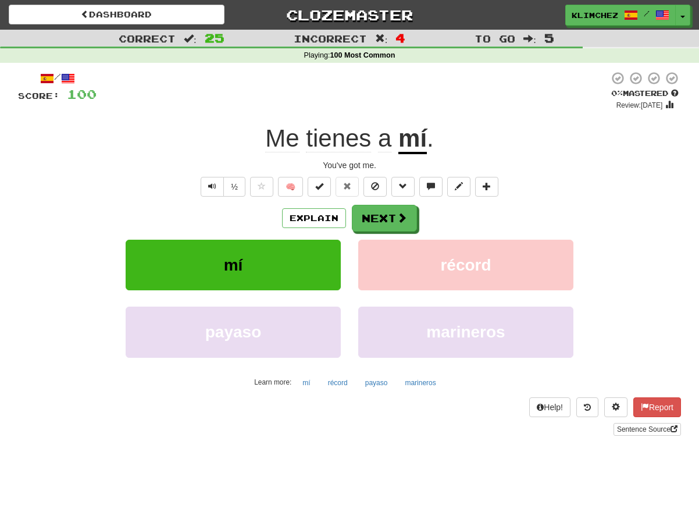
click at [306, 138] on span "Me" at bounding box center [338, 138] width 65 height 28
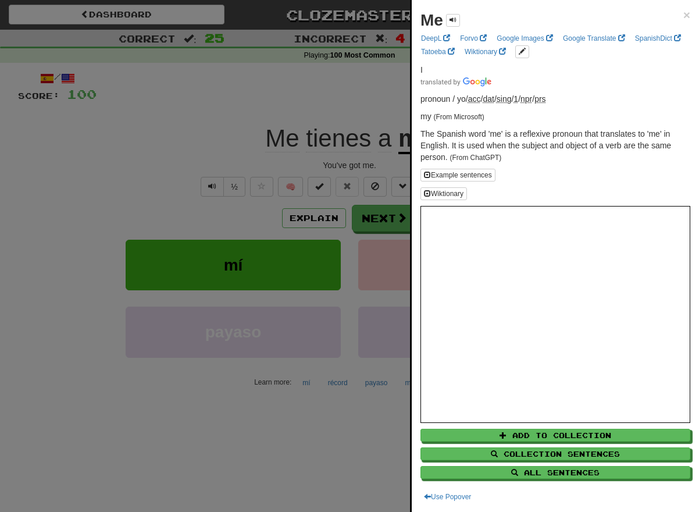
click at [277, 128] on div at bounding box center [349, 256] width 699 height 512
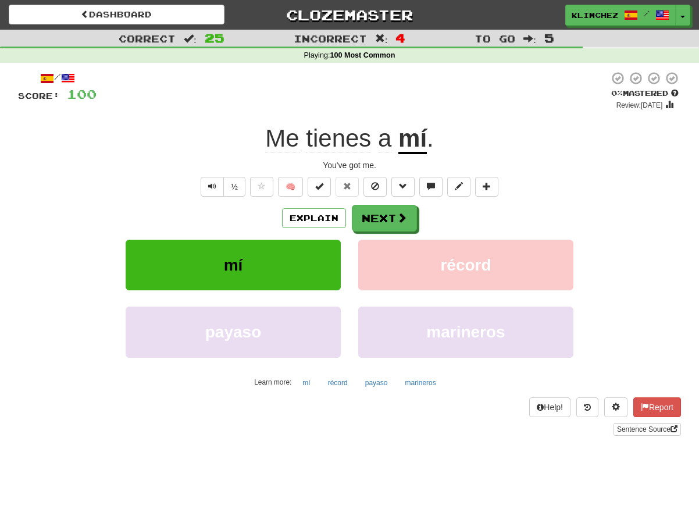
click at [384, 138] on span "a" at bounding box center [384, 138] width 13 height 28
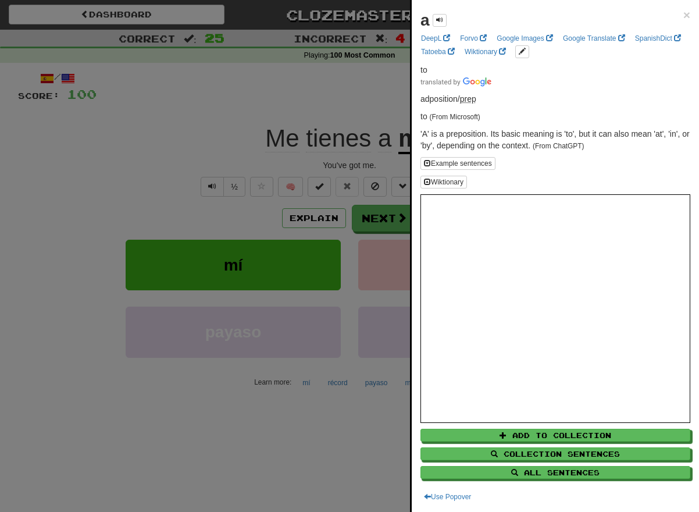
click at [370, 129] on div at bounding box center [349, 256] width 699 height 512
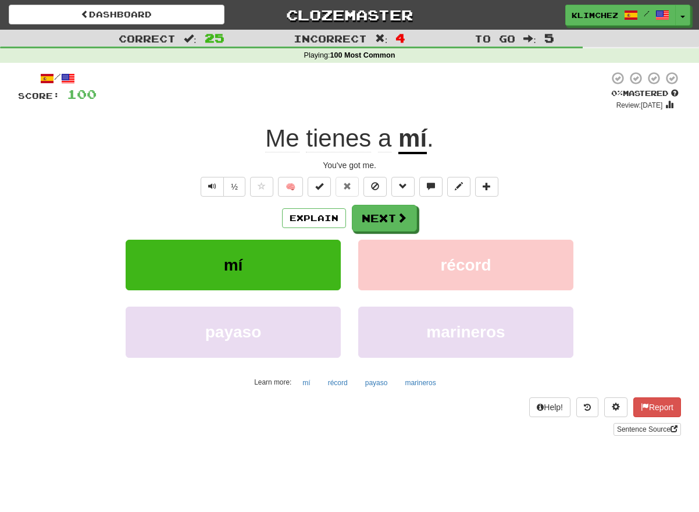
click at [412, 133] on u "mí" at bounding box center [412, 139] width 28 height 30
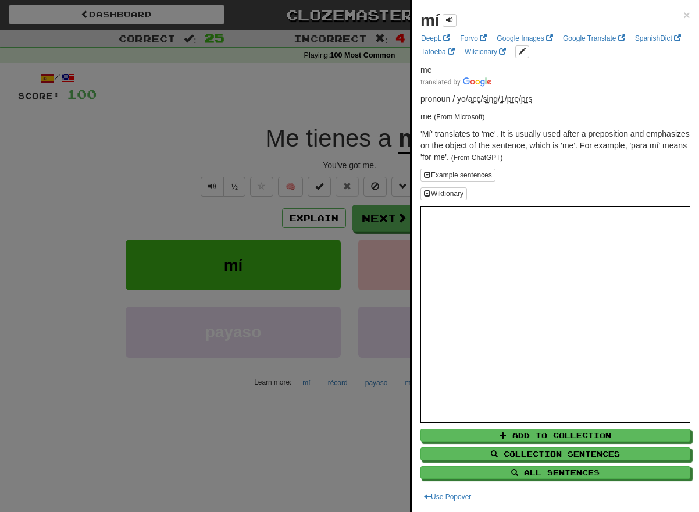
click at [357, 126] on div at bounding box center [349, 256] width 699 height 512
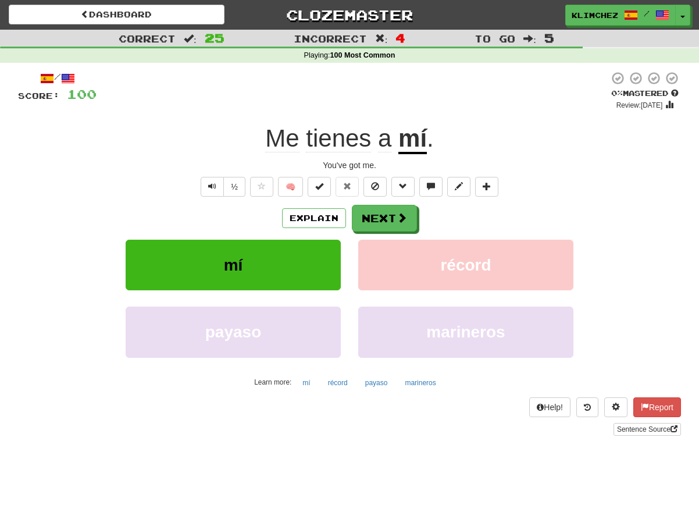
click at [306, 136] on span "Me" at bounding box center [338, 138] width 65 height 28
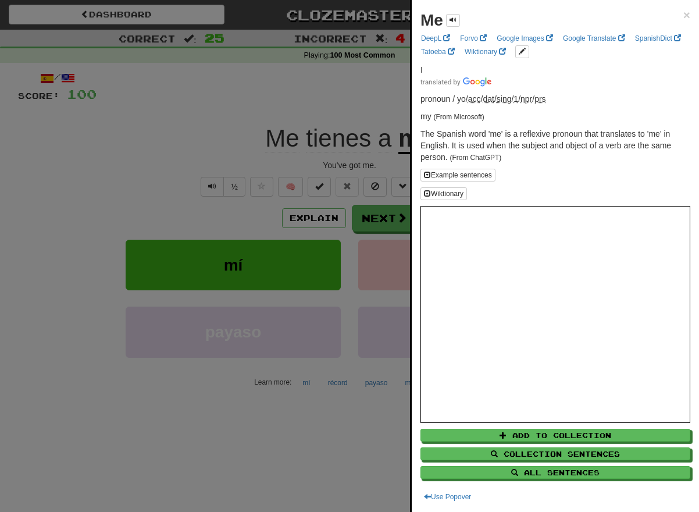
click at [311, 108] on div at bounding box center [349, 256] width 699 height 512
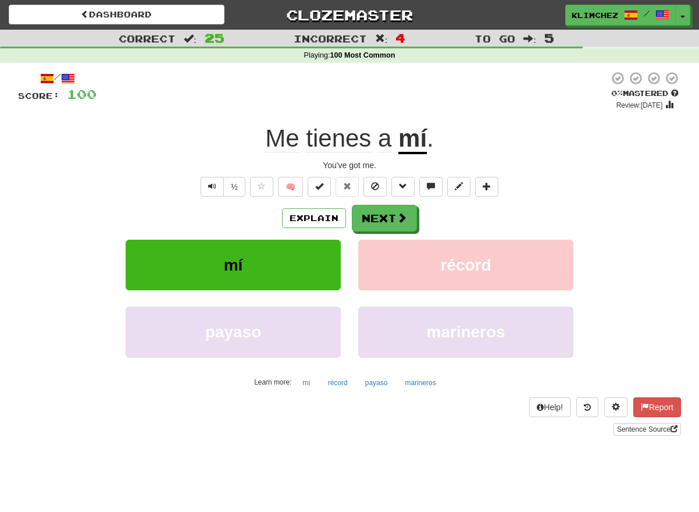
click at [378, 145] on span "tienes" at bounding box center [384, 138] width 13 height 28
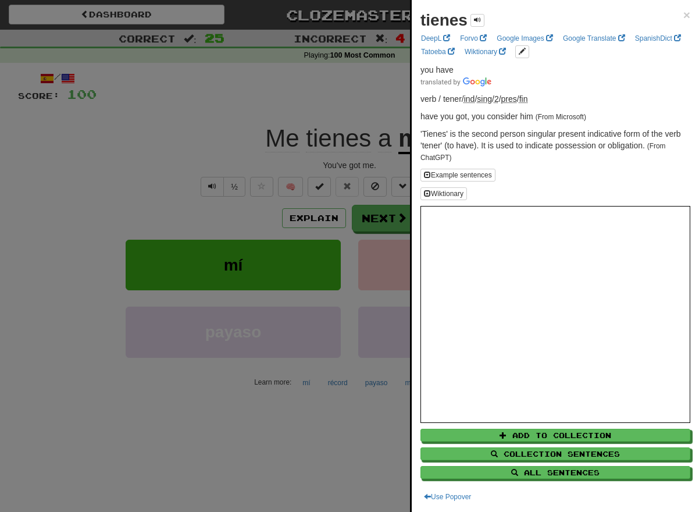
click at [315, 102] on div at bounding box center [349, 256] width 699 height 512
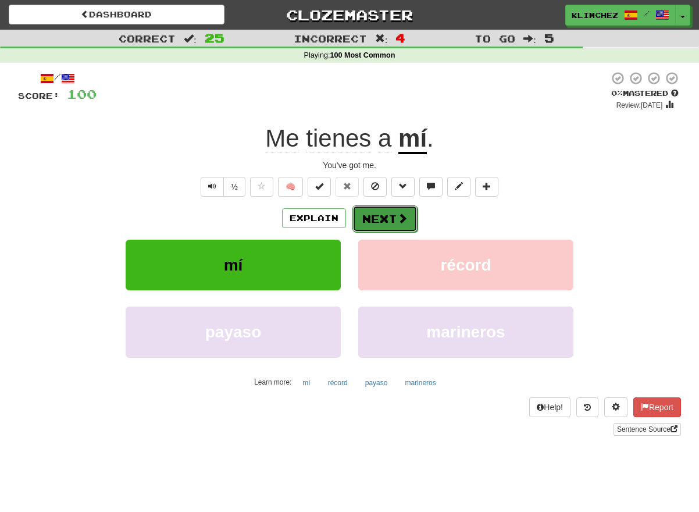
click at [386, 225] on button "Next" at bounding box center [384, 218] width 65 height 27
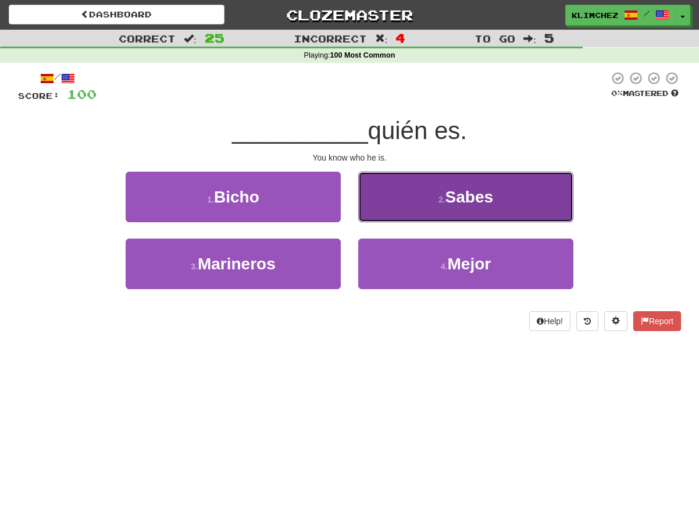
click at [383, 199] on button "2 . Sabes" at bounding box center [465, 197] width 215 height 51
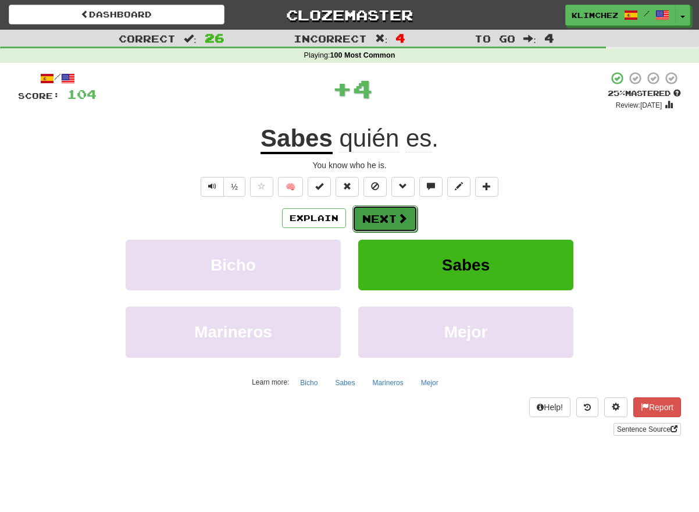
click at [379, 212] on button "Next" at bounding box center [384, 218] width 65 height 27
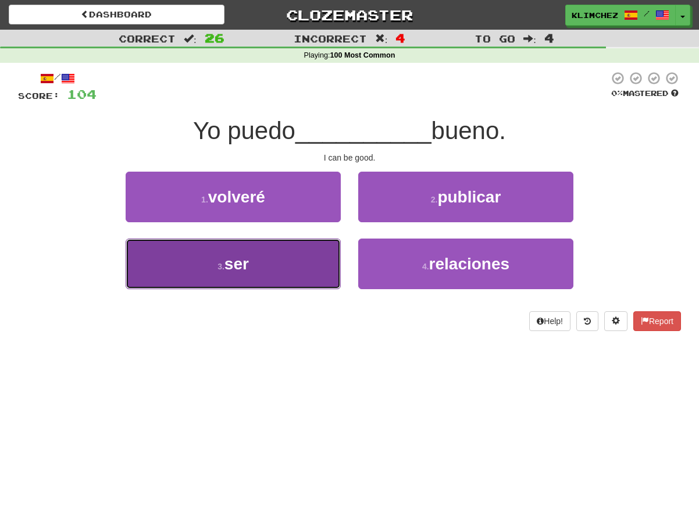
click at [321, 270] on button "3 . ser" at bounding box center [233, 263] width 215 height 51
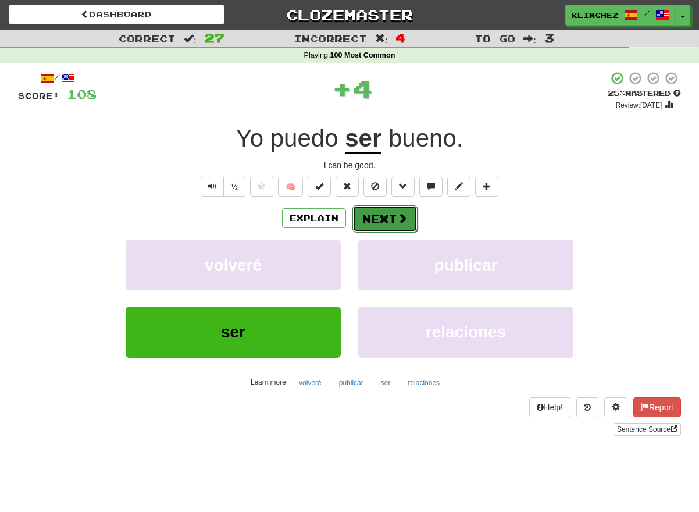
click at [369, 219] on button "Next" at bounding box center [384, 218] width 65 height 27
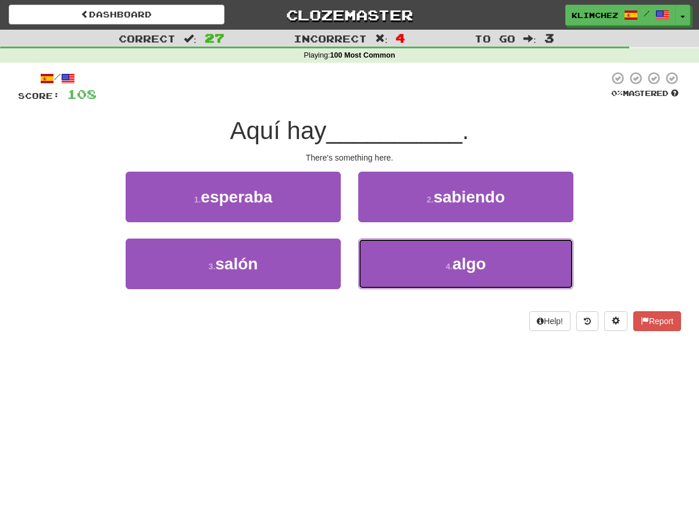
drag, startPoint x: 376, startPoint y: 243, endPoint x: 369, endPoint y: 327, distance: 84.6
click at [369, 328] on div "/ Score: 108 0 % Mastered Aquí hay __________ . There's something here. 1 . esp…" at bounding box center [349, 201] width 663 height 260
click at [369, 327] on div "Help! Report" at bounding box center [349, 321] width 663 height 20
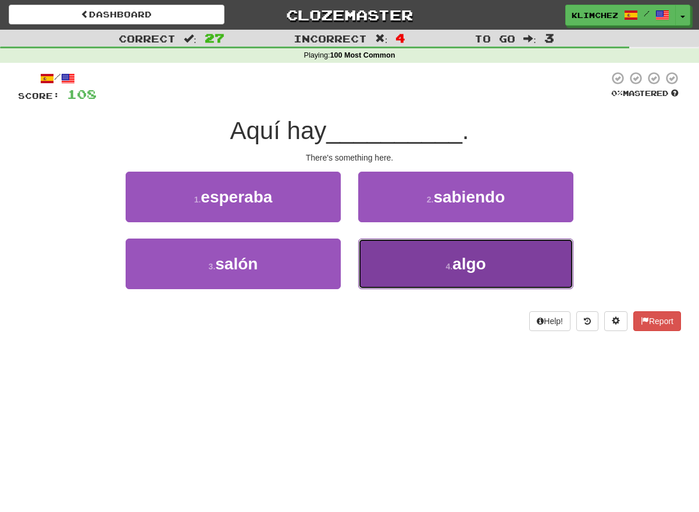
click at [372, 275] on button "4 . algo" at bounding box center [465, 263] width 215 height 51
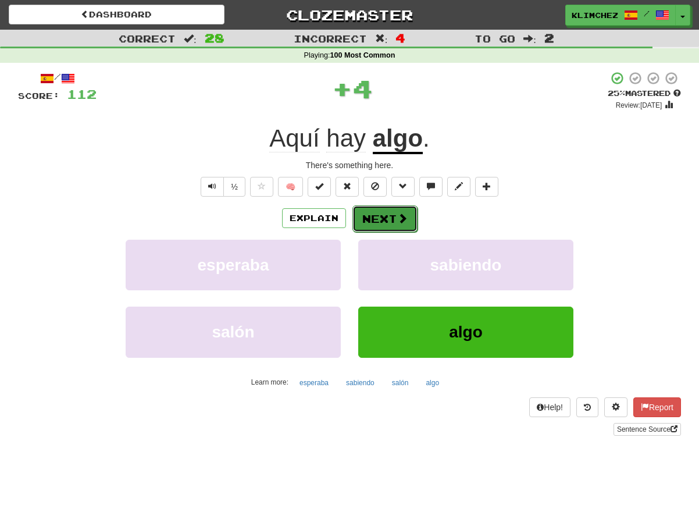
click at [372, 220] on button "Next" at bounding box center [384, 218] width 65 height 27
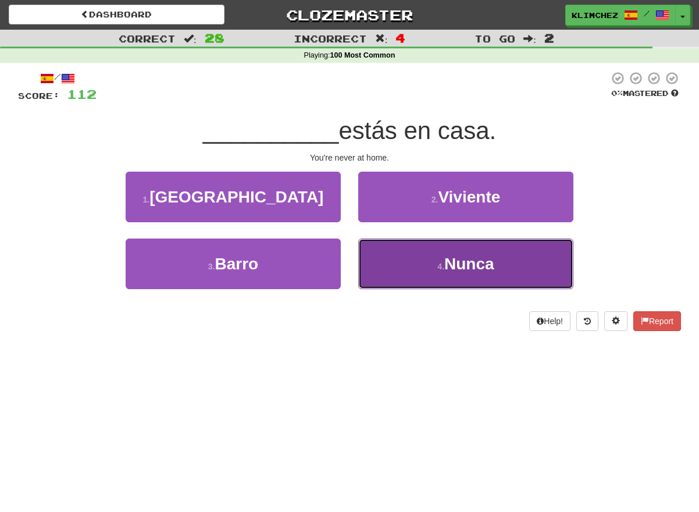
click at [375, 254] on button "4 . Nunca" at bounding box center [465, 263] width 215 height 51
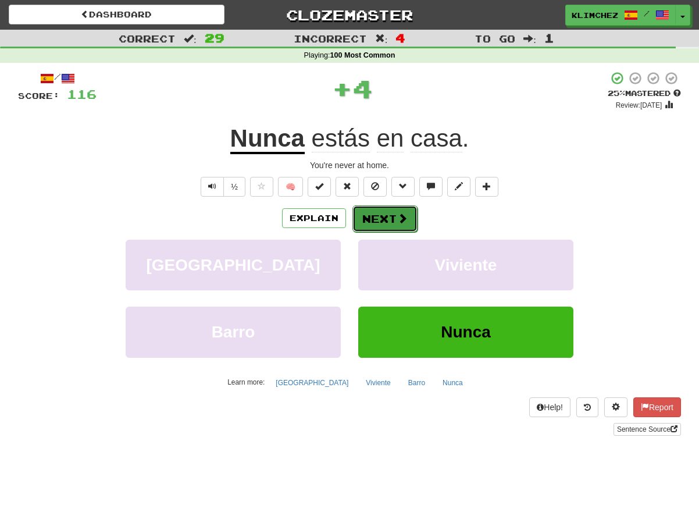
click at [380, 222] on button "Next" at bounding box center [384, 218] width 65 height 27
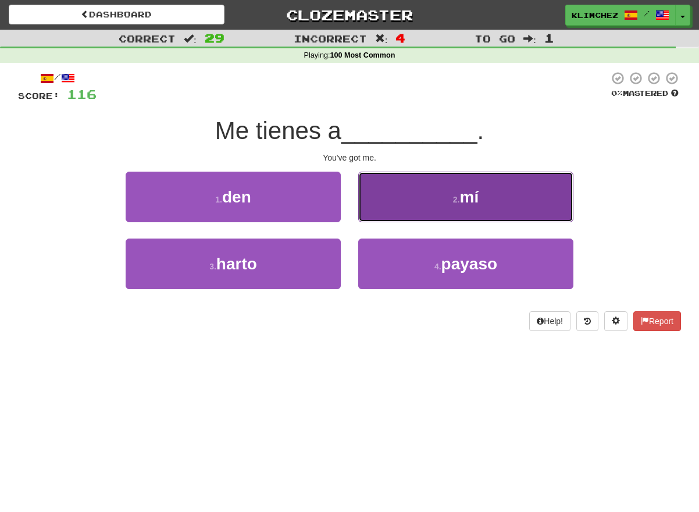
click at [379, 218] on button "2 . mí" at bounding box center [465, 197] width 215 height 51
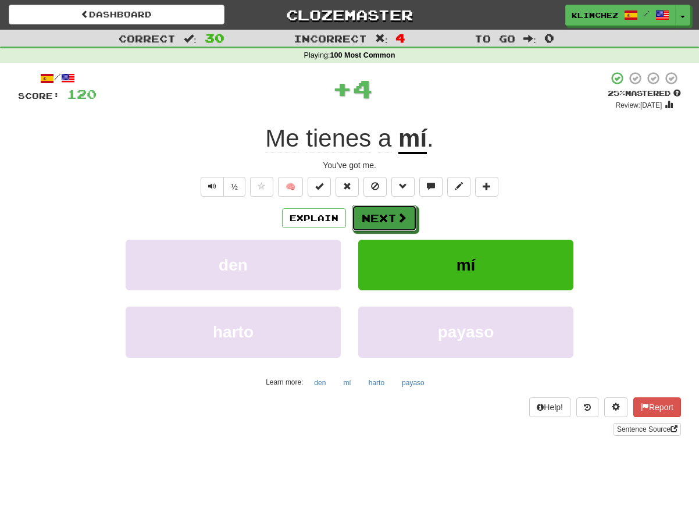
click at [379, 218] on button "Next" at bounding box center [384, 218] width 65 height 27
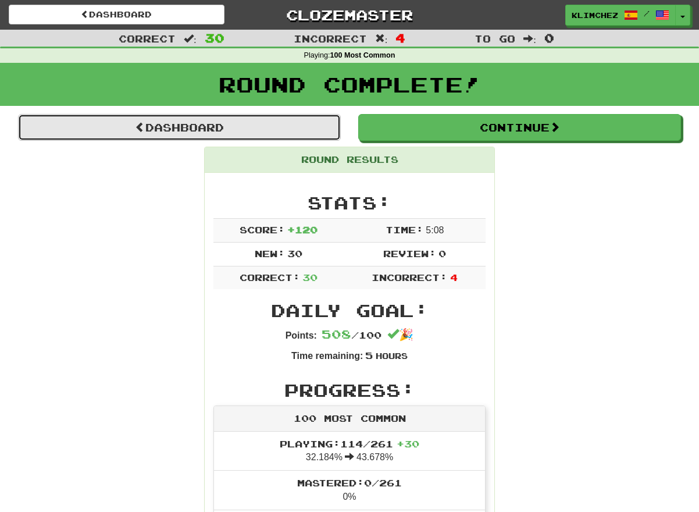
click at [209, 134] on link "Dashboard" at bounding box center [179, 127] width 323 height 27
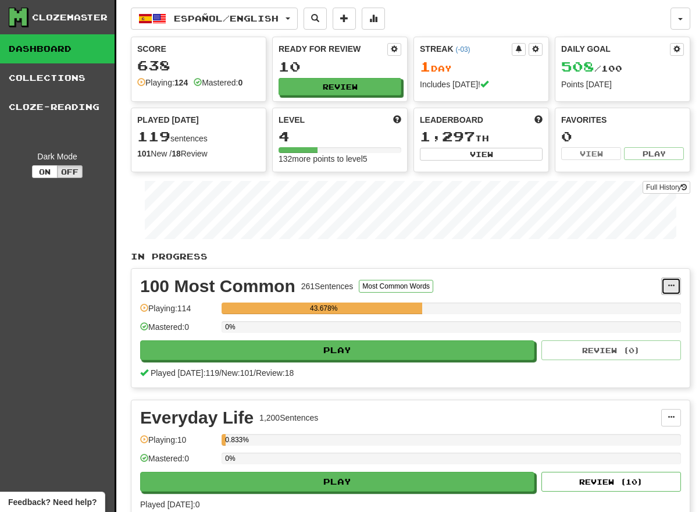
click at [675, 279] on button at bounding box center [671, 285] width 20 height 17
click at [666, 284] on button at bounding box center [671, 285] width 20 height 17
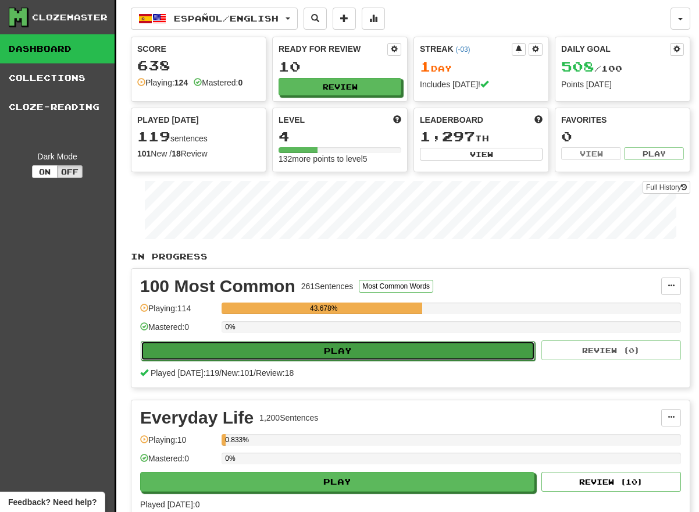
click at [430, 352] on button "Play" at bounding box center [338, 351] width 394 height 20
select select "**"
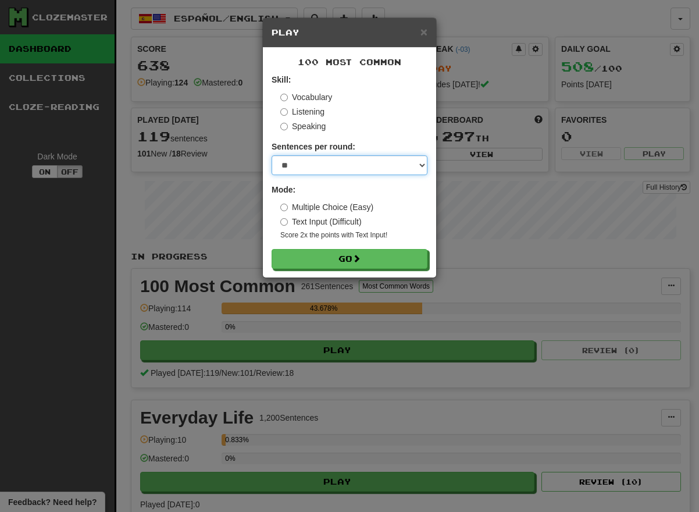
click at [378, 160] on select "* ** ** ** ** ** *** ********" at bounding box center [350, 165] width 156 height 20
click at [272, 155] on select "* ** ** ** ** ** *** ********" at bounding box center [350, 165] width 156 height 20
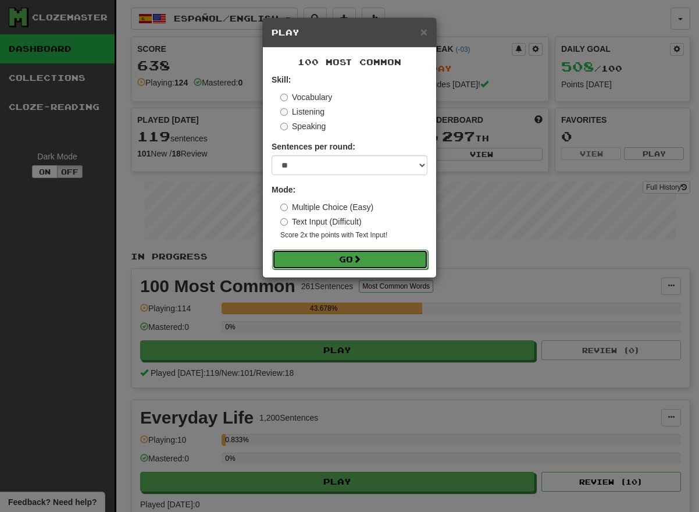
click at [374, 255] on button "Go" at bounding box center [350, 260] width 156 height 20
